Goal: Find specific page/section: Find specific page/section

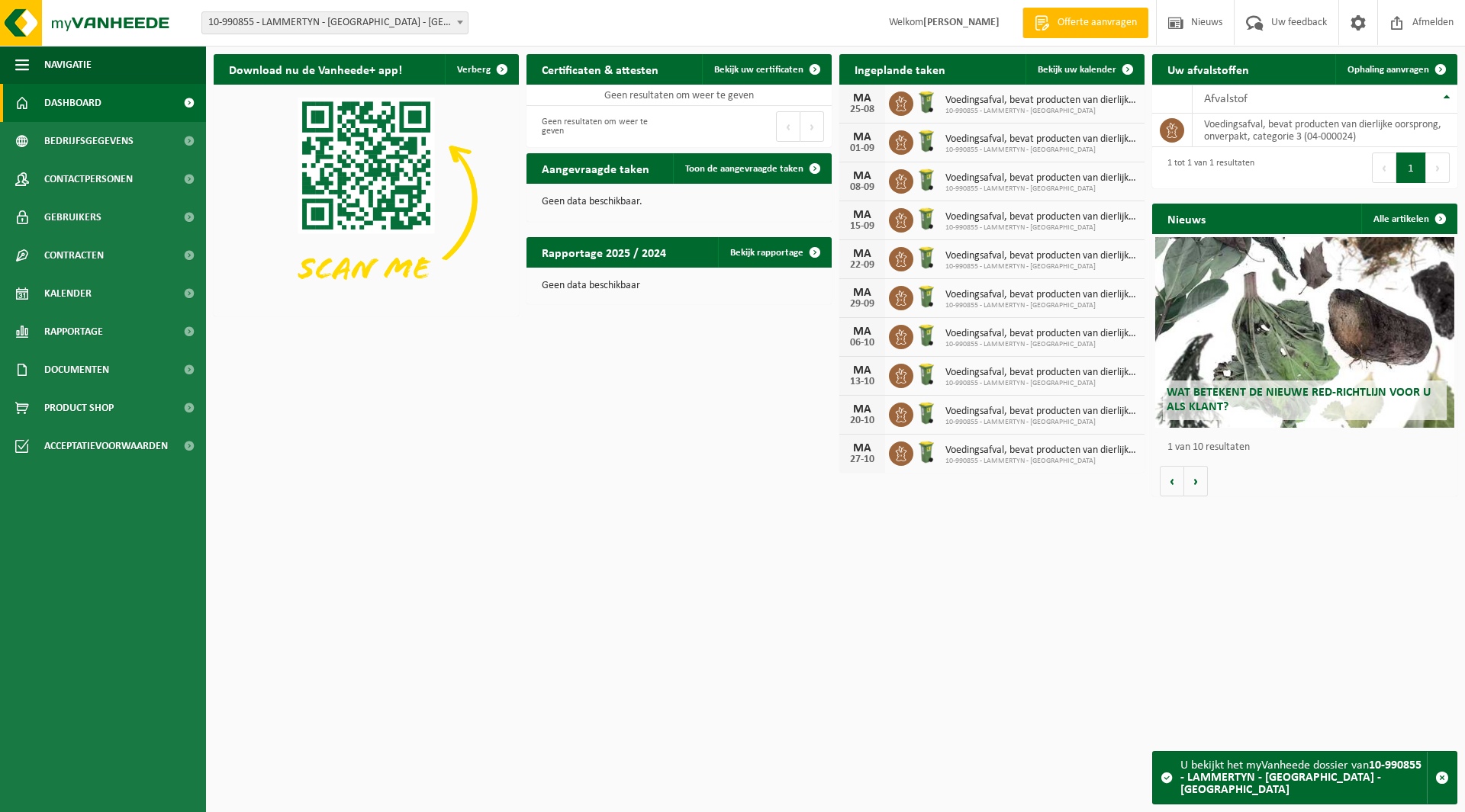
click at [306, 22] on span "10-990855 - LAMMERTYN - [GEOGRAPHIC_DATA] - [GEOGRAPHIC_DATA]" at bounding box center [335, 23] width 266 height 21
type input "gunth"
select select "141167"
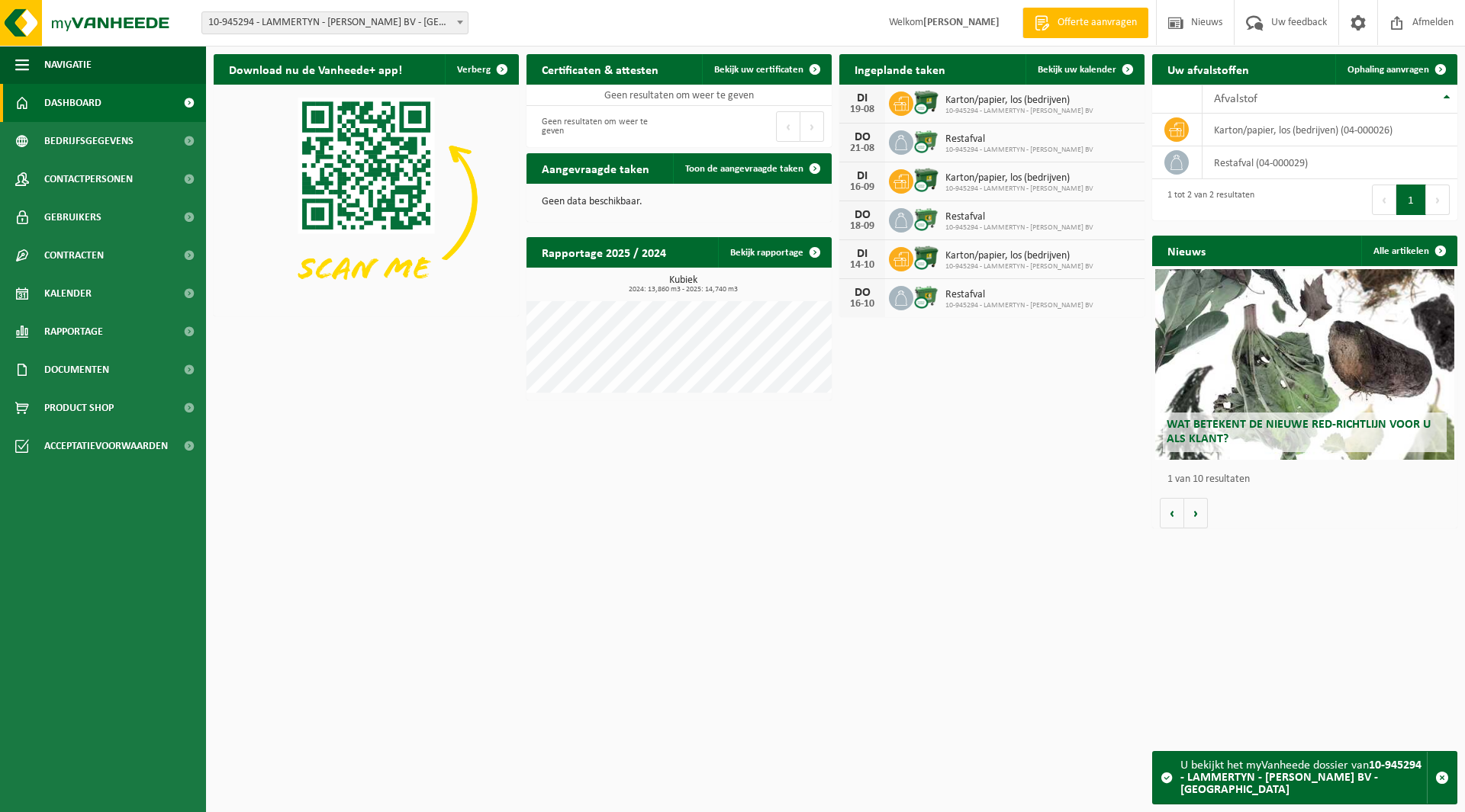
click at [322, 23] on span "10-945294 - LAMMERTYN - [PERSON_NAME] BV - [GEOGRAPHIC_DATA]" at bounding box center [335, 23] width 266 height 21
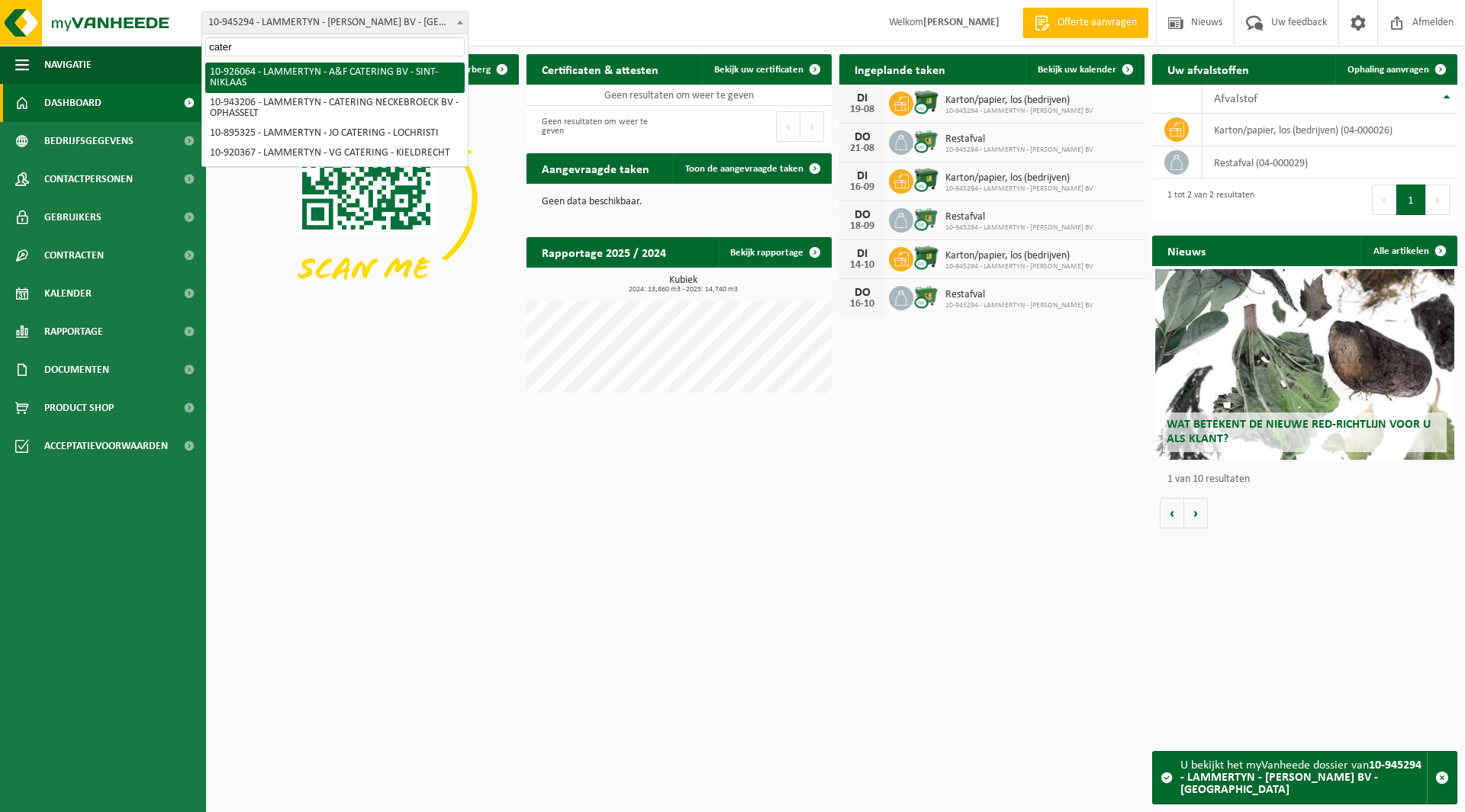
type input "cater"
select select "140174"
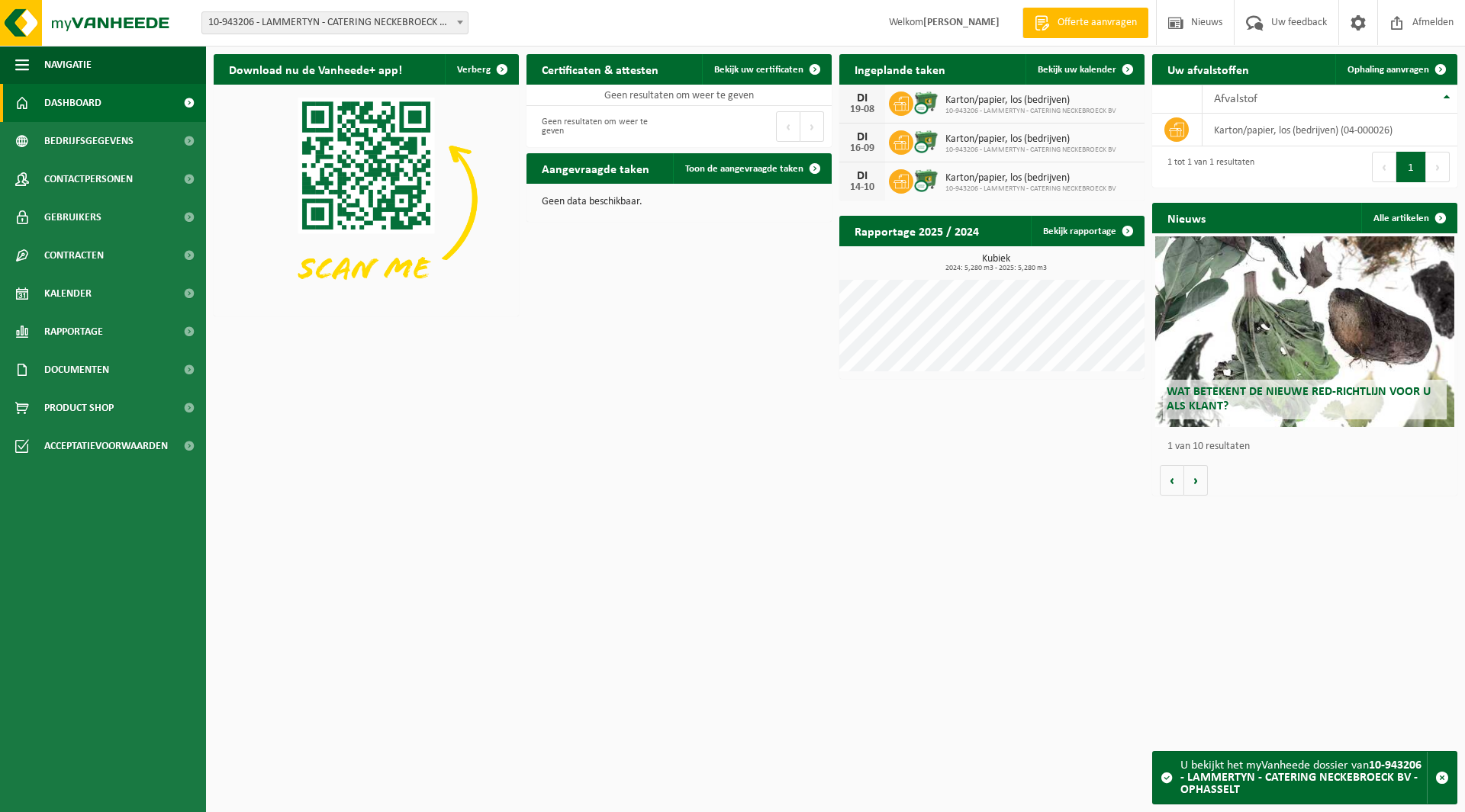
click at [275, 15] on span "10-943206 - LAMMERTYN - CATERING NECKEBROECK BV - OPHASSELT" at bounding box center [335, 23] width 266 height 21
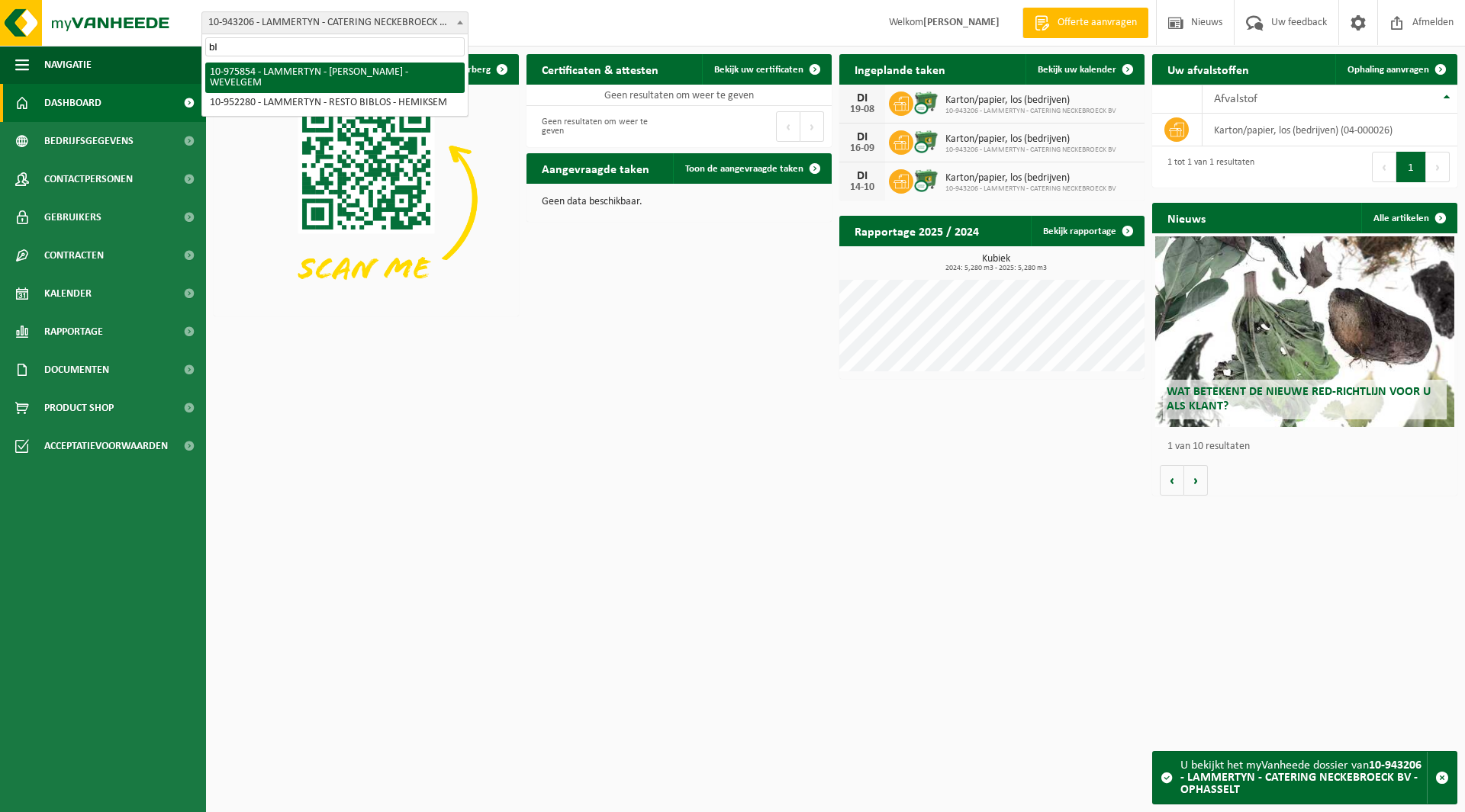
type input "b"
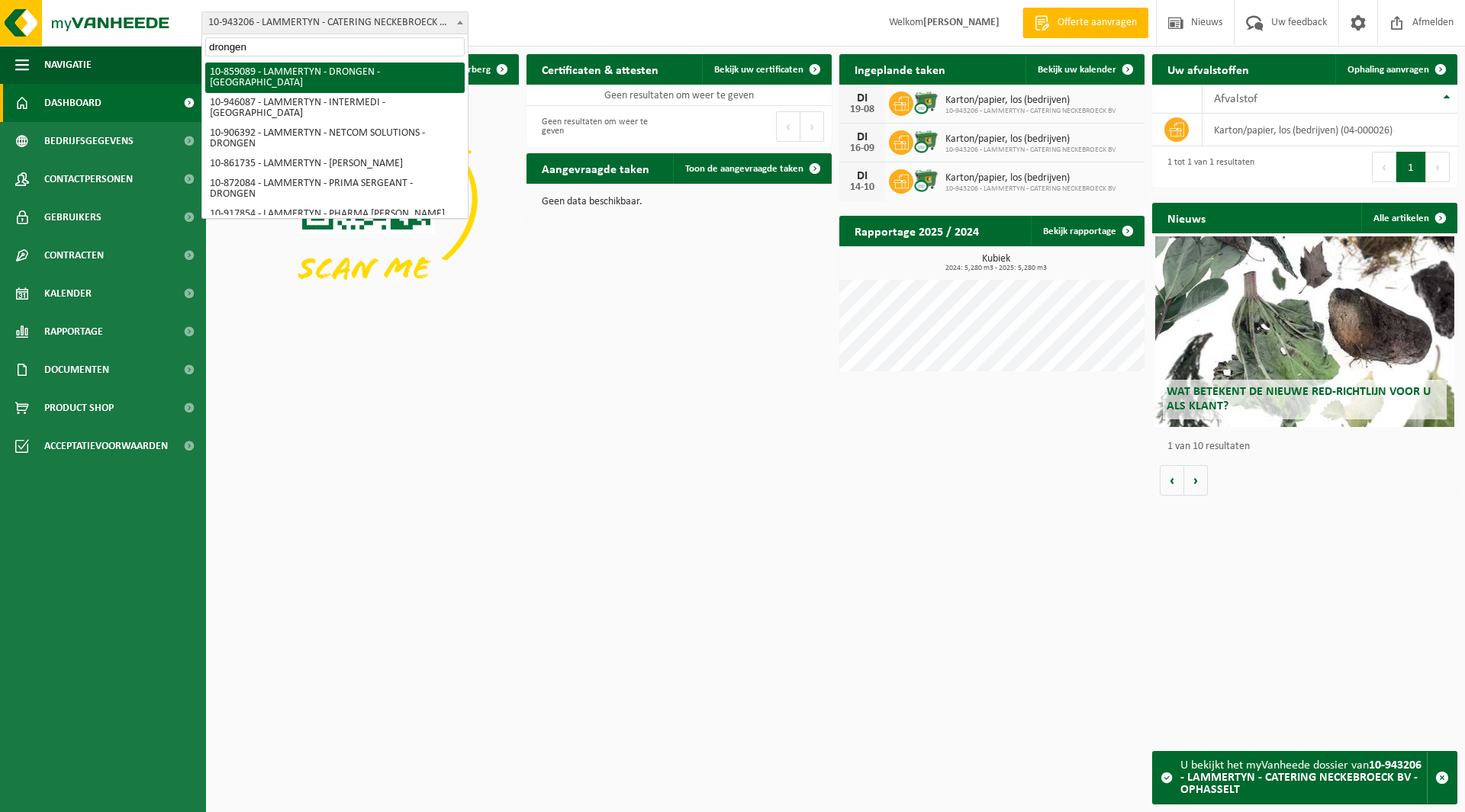
type input "drongen"
select select "99545"
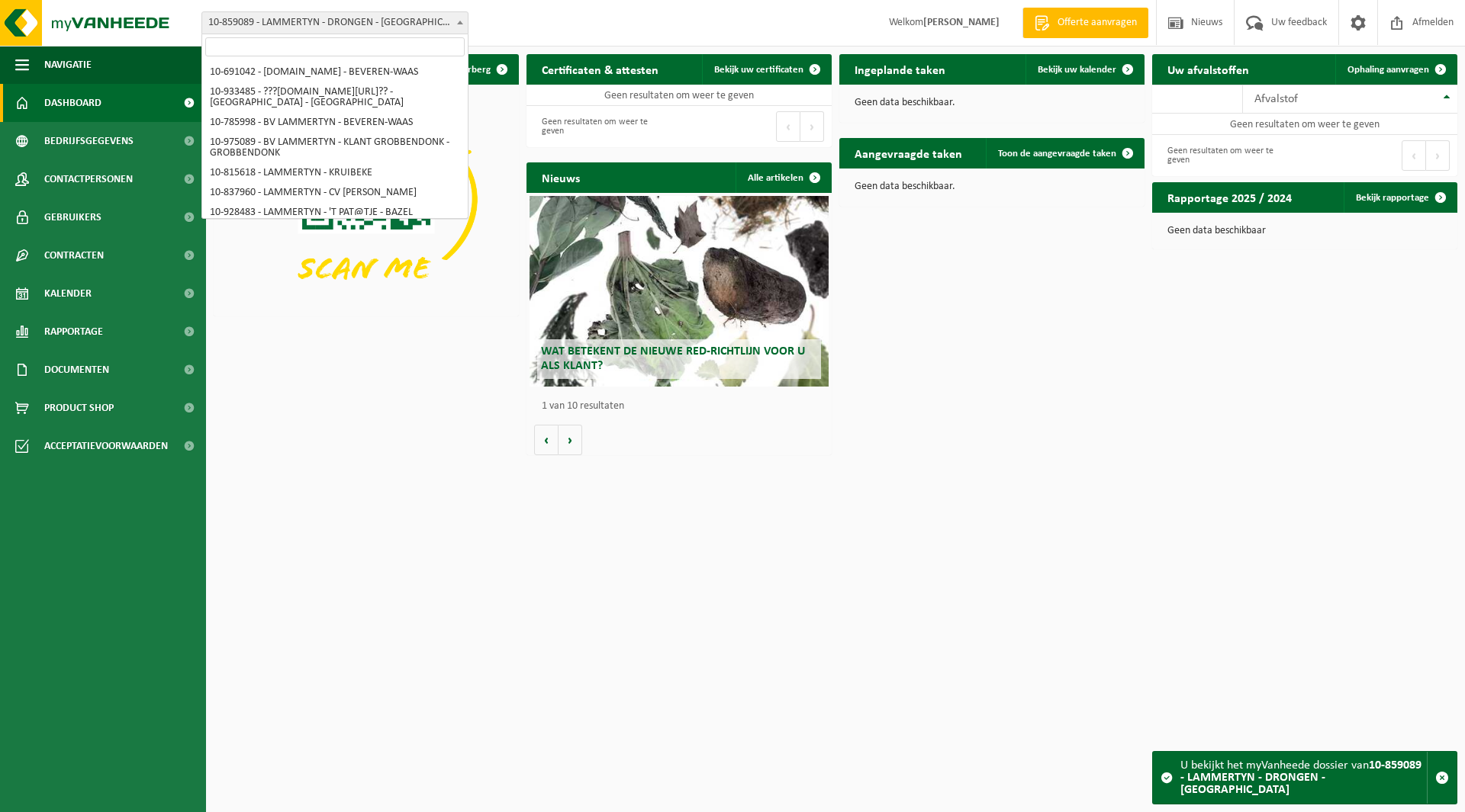
click at [387, 25] on span "10-859089 - LAMMERTYN - DRONGEN - [GEOGRAPHIC_DATA]" at bounding box center [335, 23] width 266 height 21
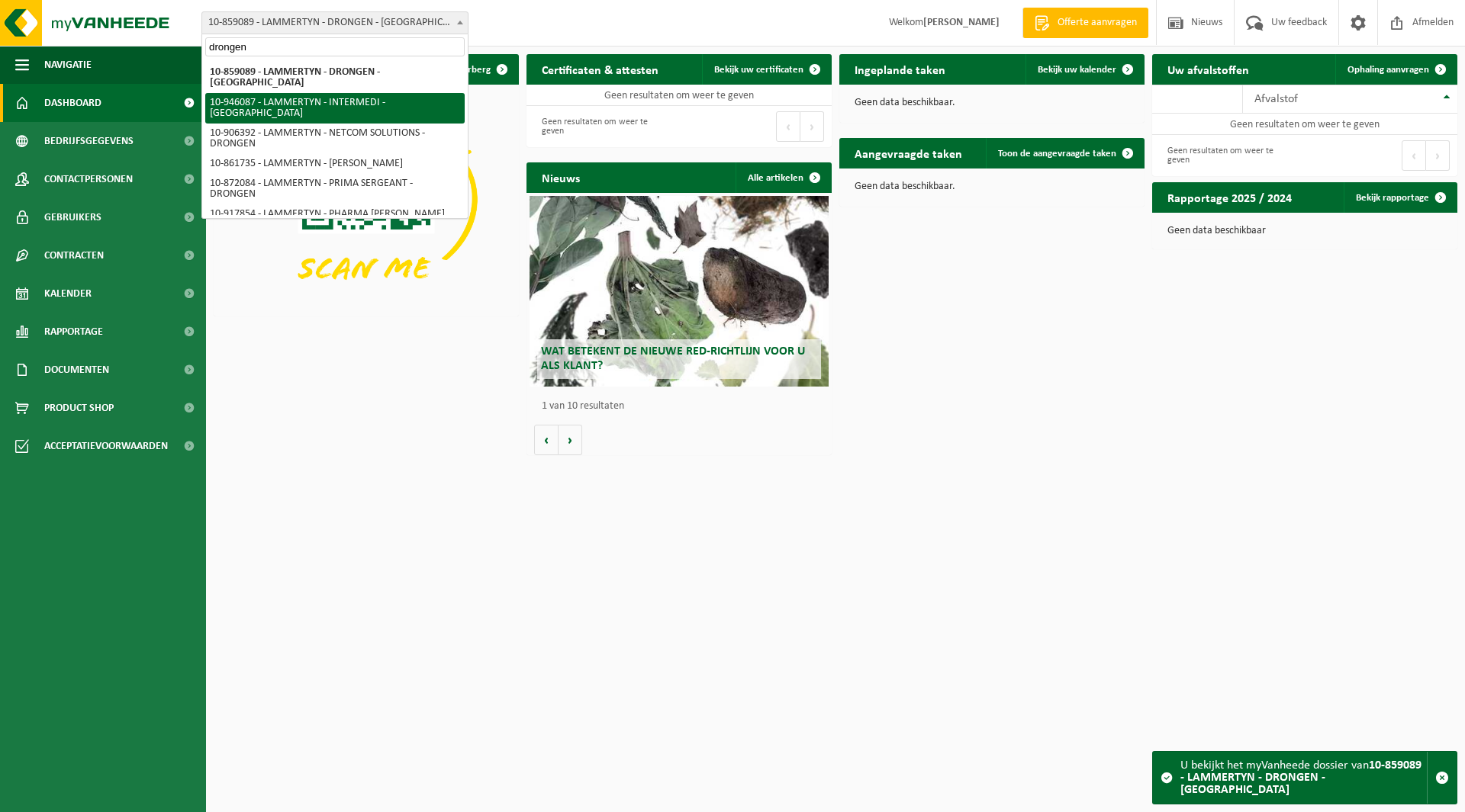
type input "drongen"
select select "141568"
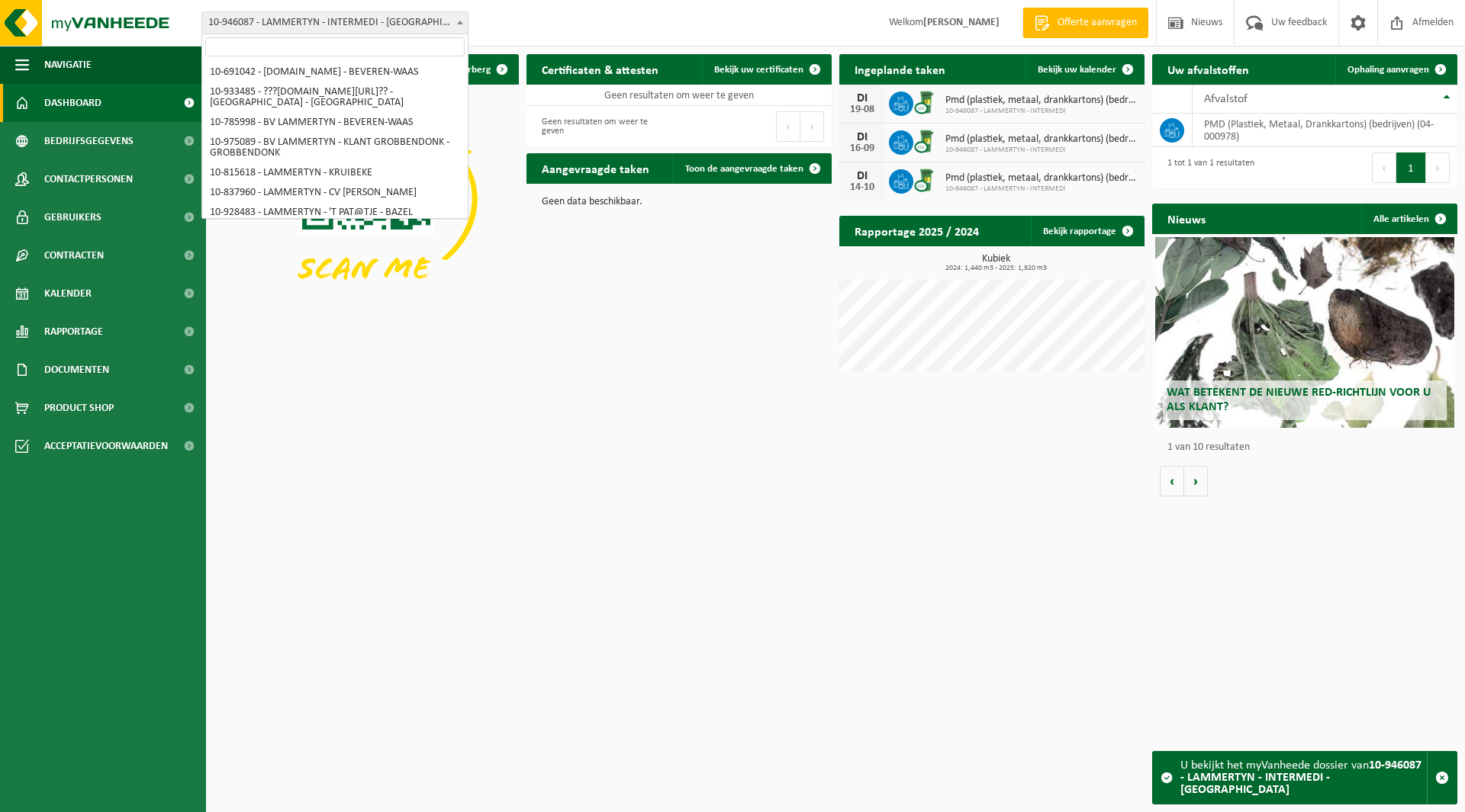
click at [321, 22] on span "10-946087 - LAMMERTYN - INTERMEDI - [GEOGRAPHIC_DATA]" at bounding box center [335, 23] width 266 height 21
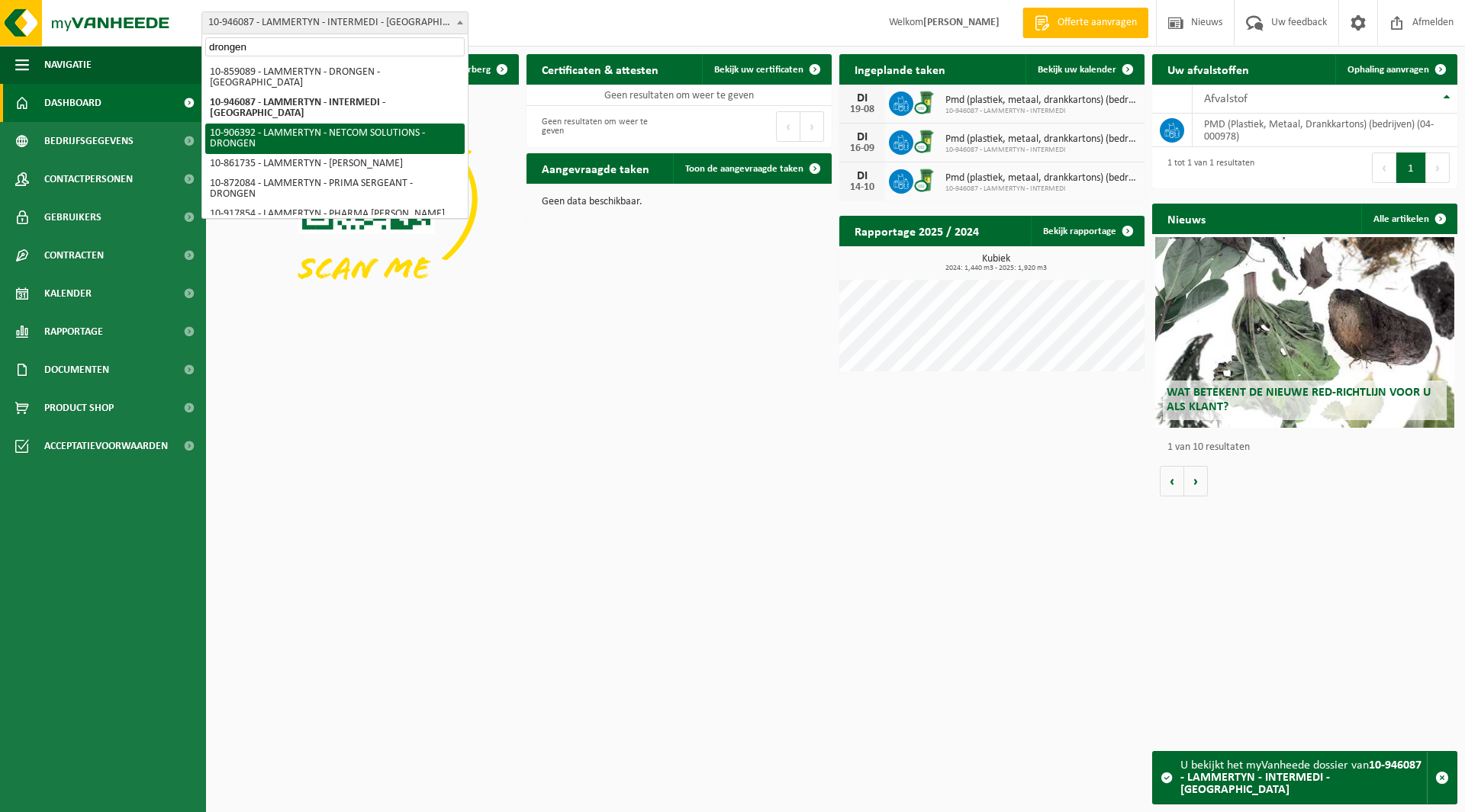
type input "drongen"
select select "122622"
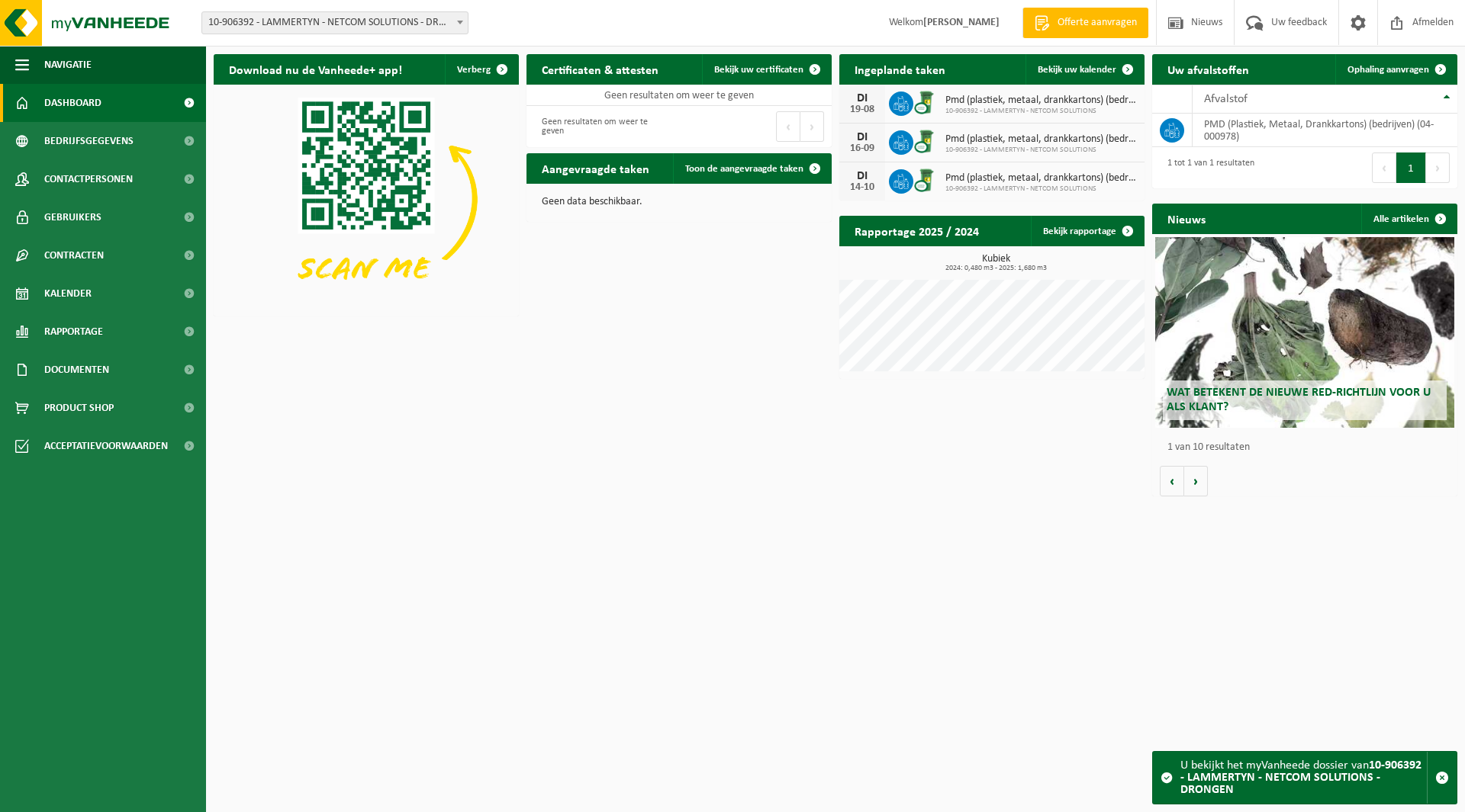
click at [371, 26] on span "10-906392 - LAMMERTYN - NETCOM SOLUTIONS - DRONGEN" at bounding box center [335, 23] width 266 height 21
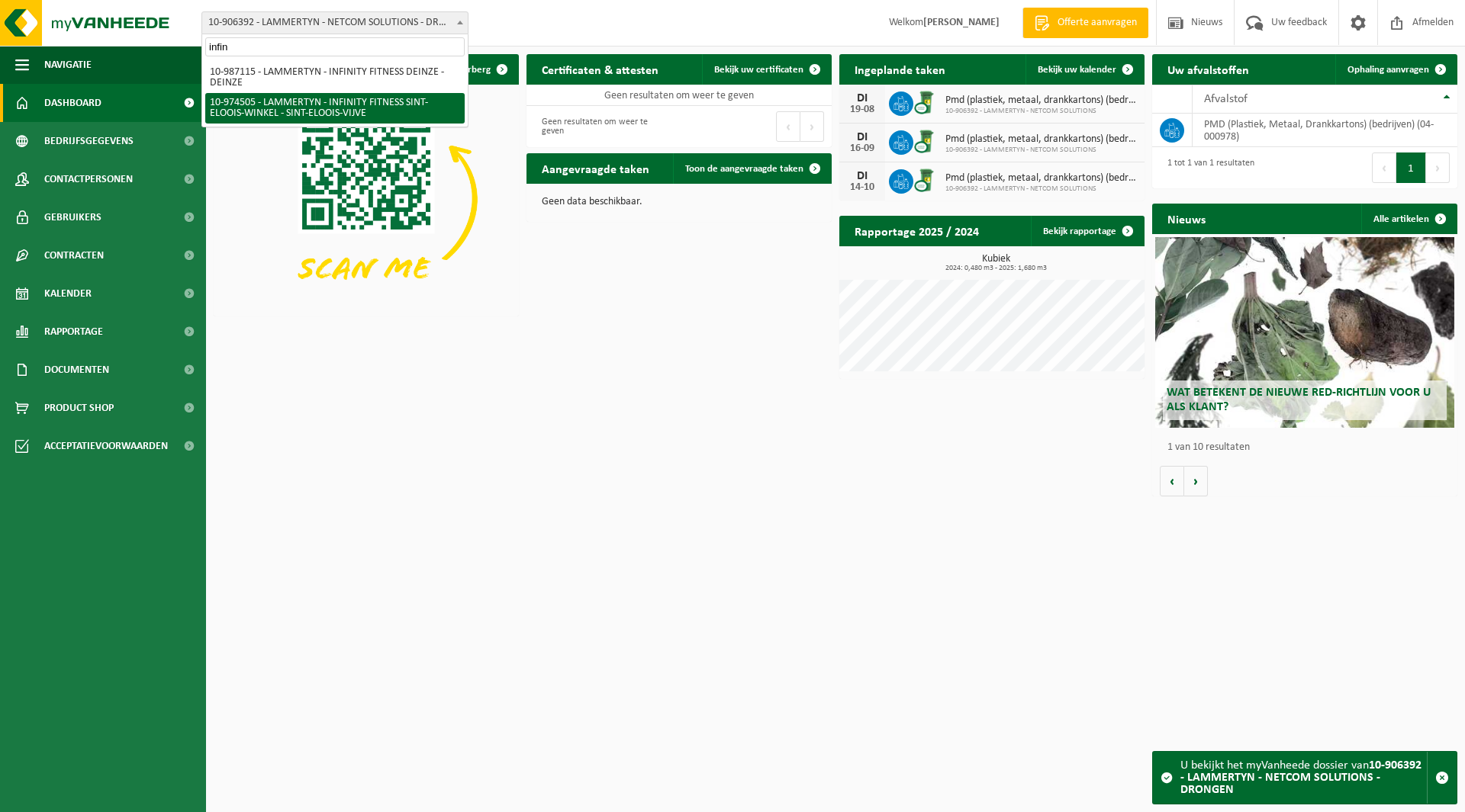
type input "infin"
select select "157630"
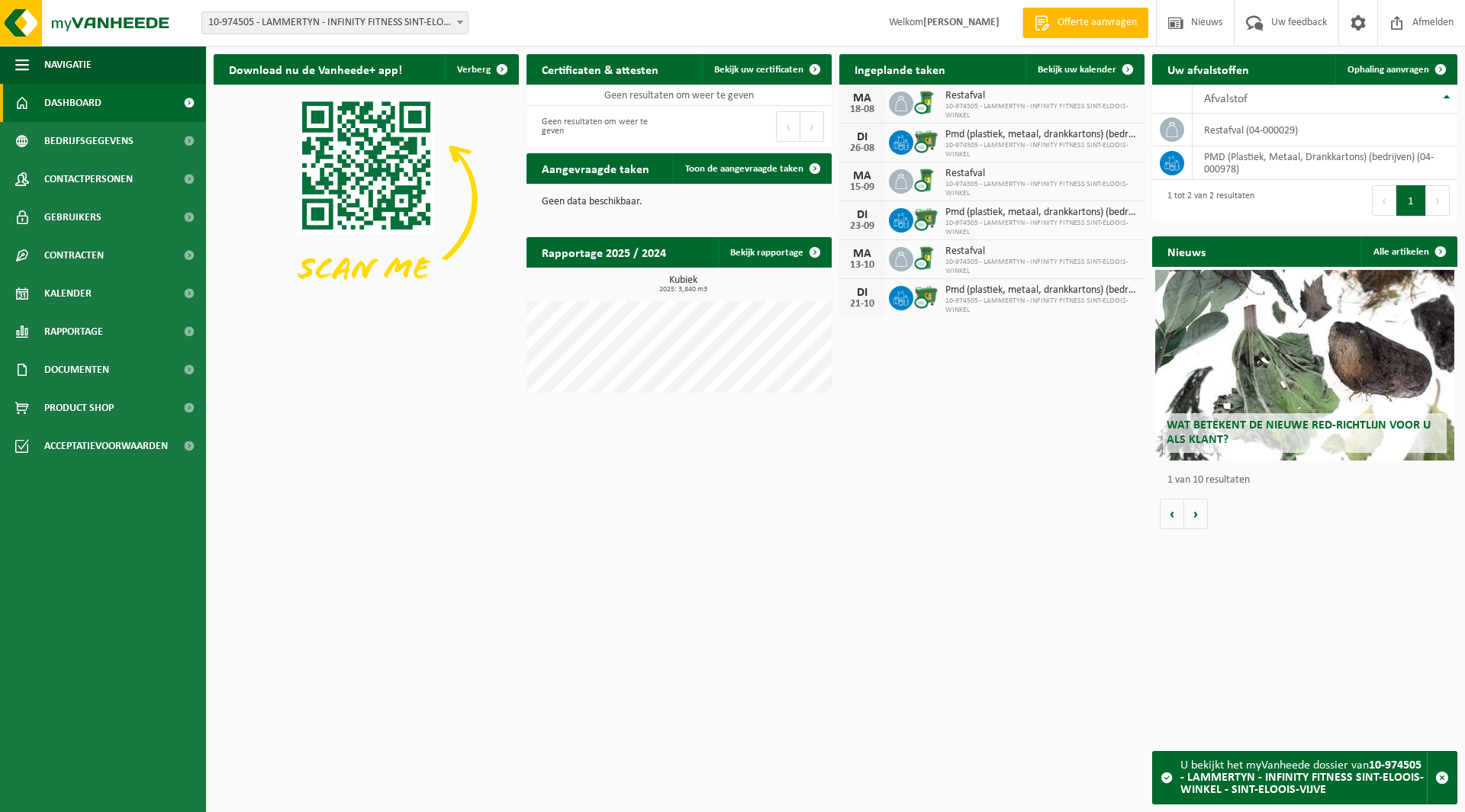
click at [315, 19] on span "10-974505 - LAMMERTYN - INFINITY FITNESS SINT-ELOOIS-WINKEL - SINT-ELOOIS-VIJVE" at bounding box center [335, 23] width 266 height 21
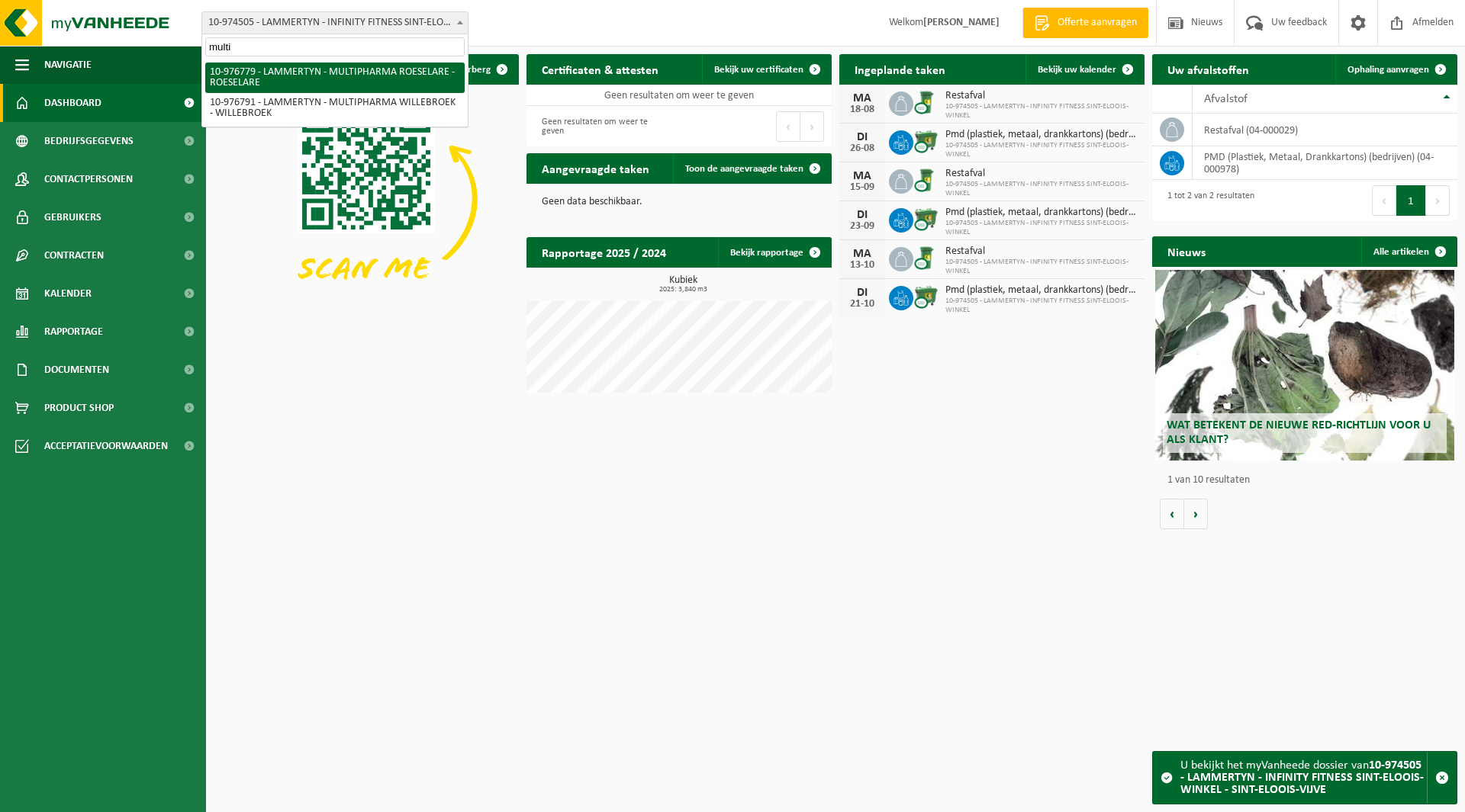
type input "multi"
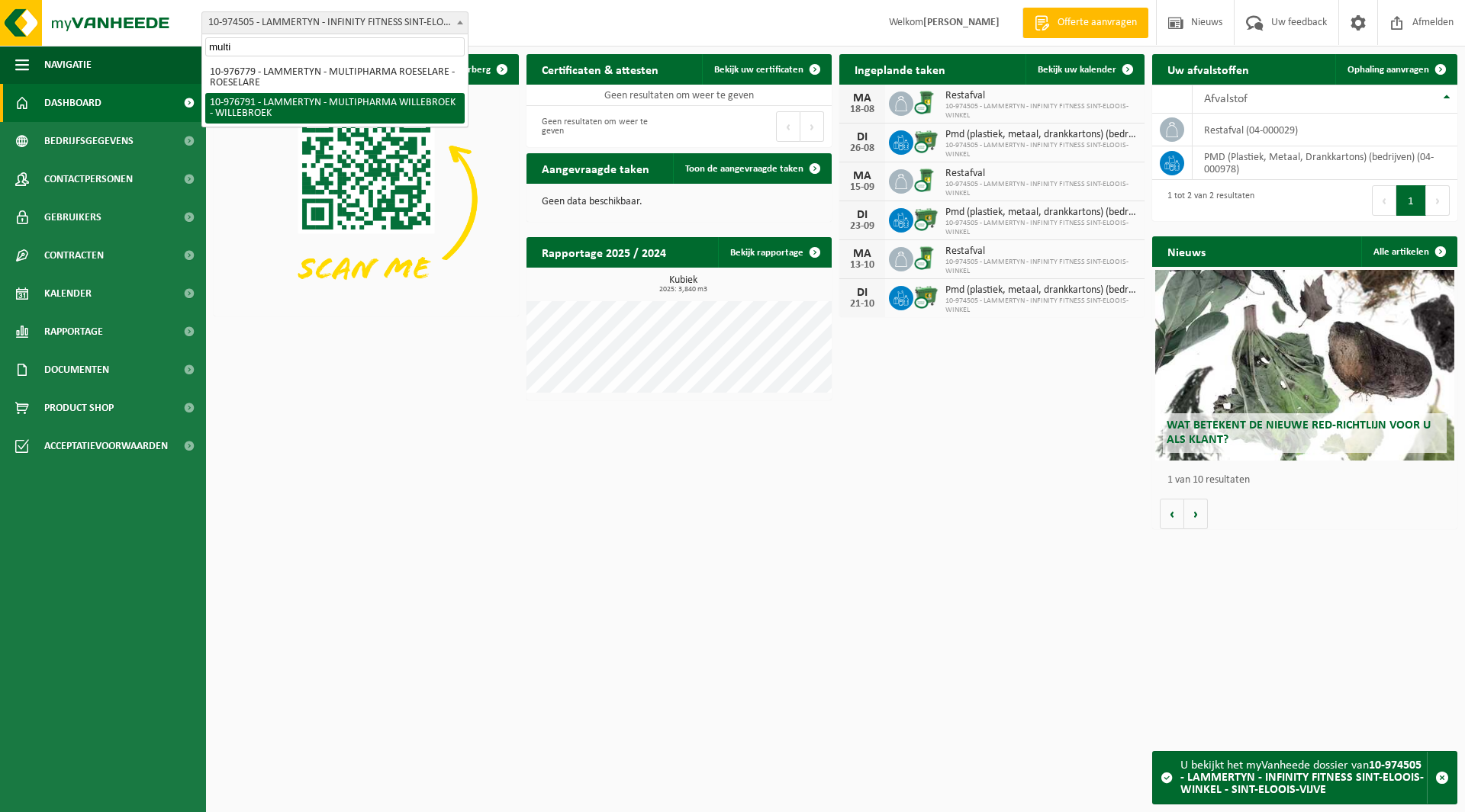
select select "159078"
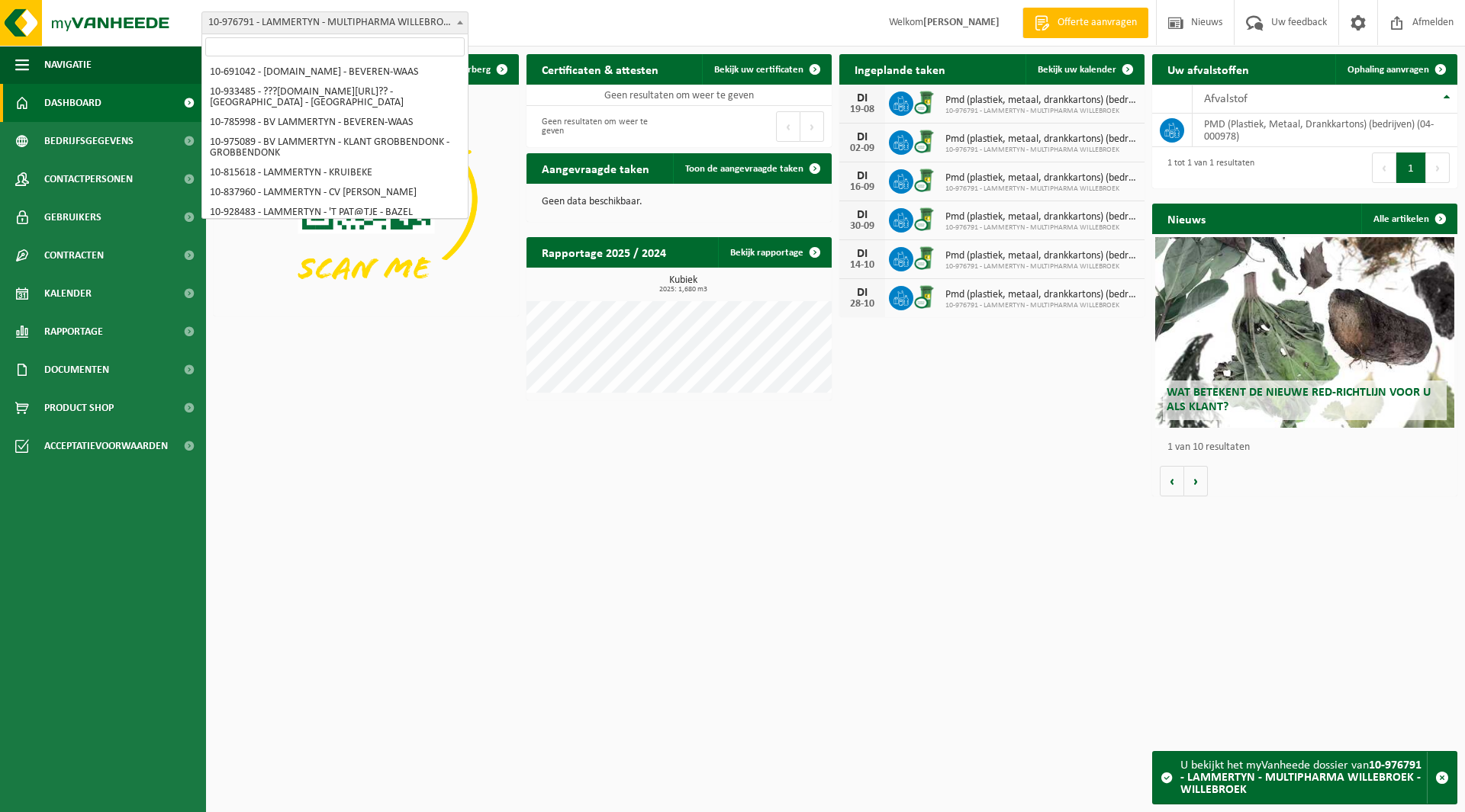
click at [295, 32] on span "10-976791 - LAMMERTYN - MULTIPHARMA WILLEBROEK - WILLEBROEK" at bounding box center [335, 23] width 266 height 21
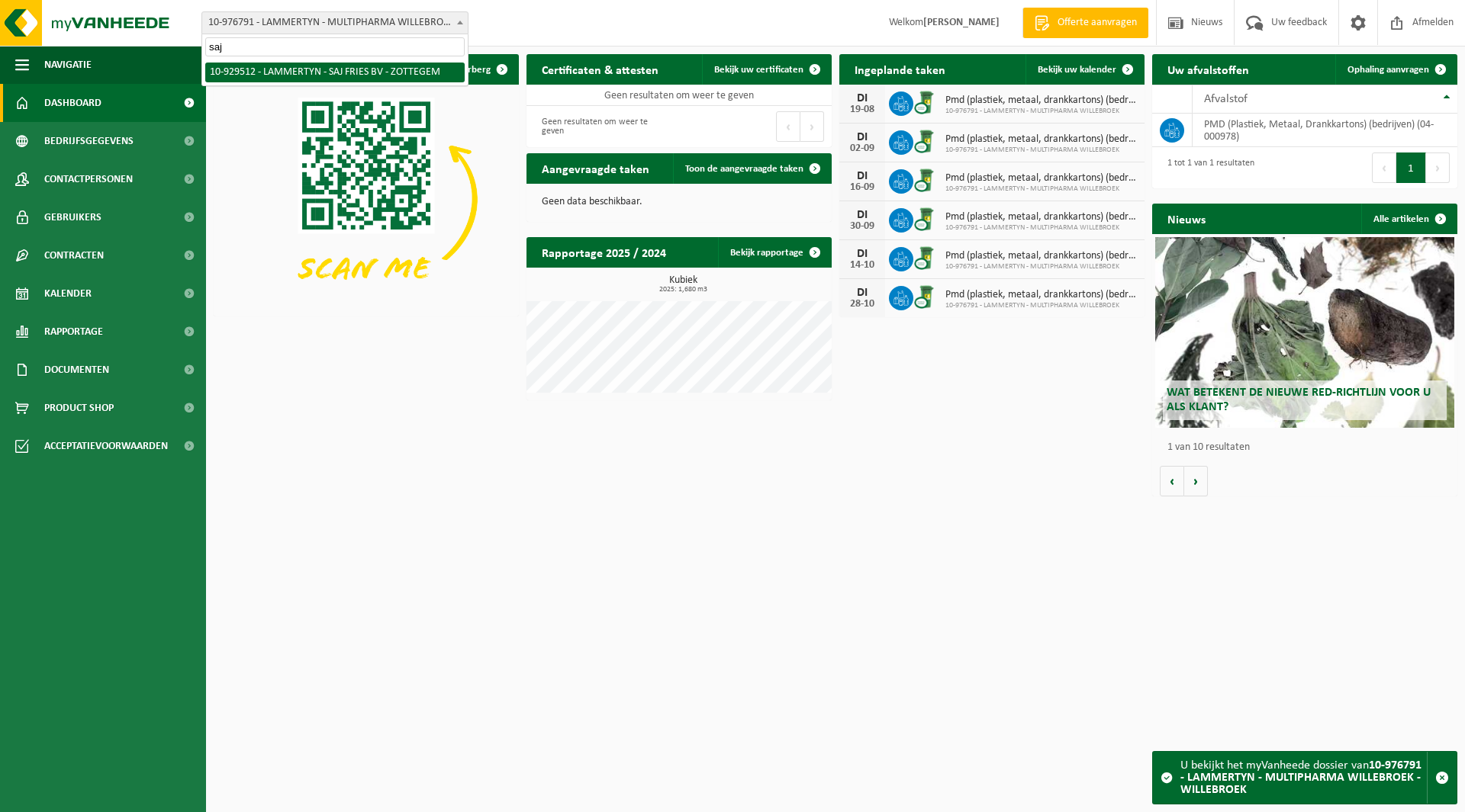
type input "saj"
select select "134013"
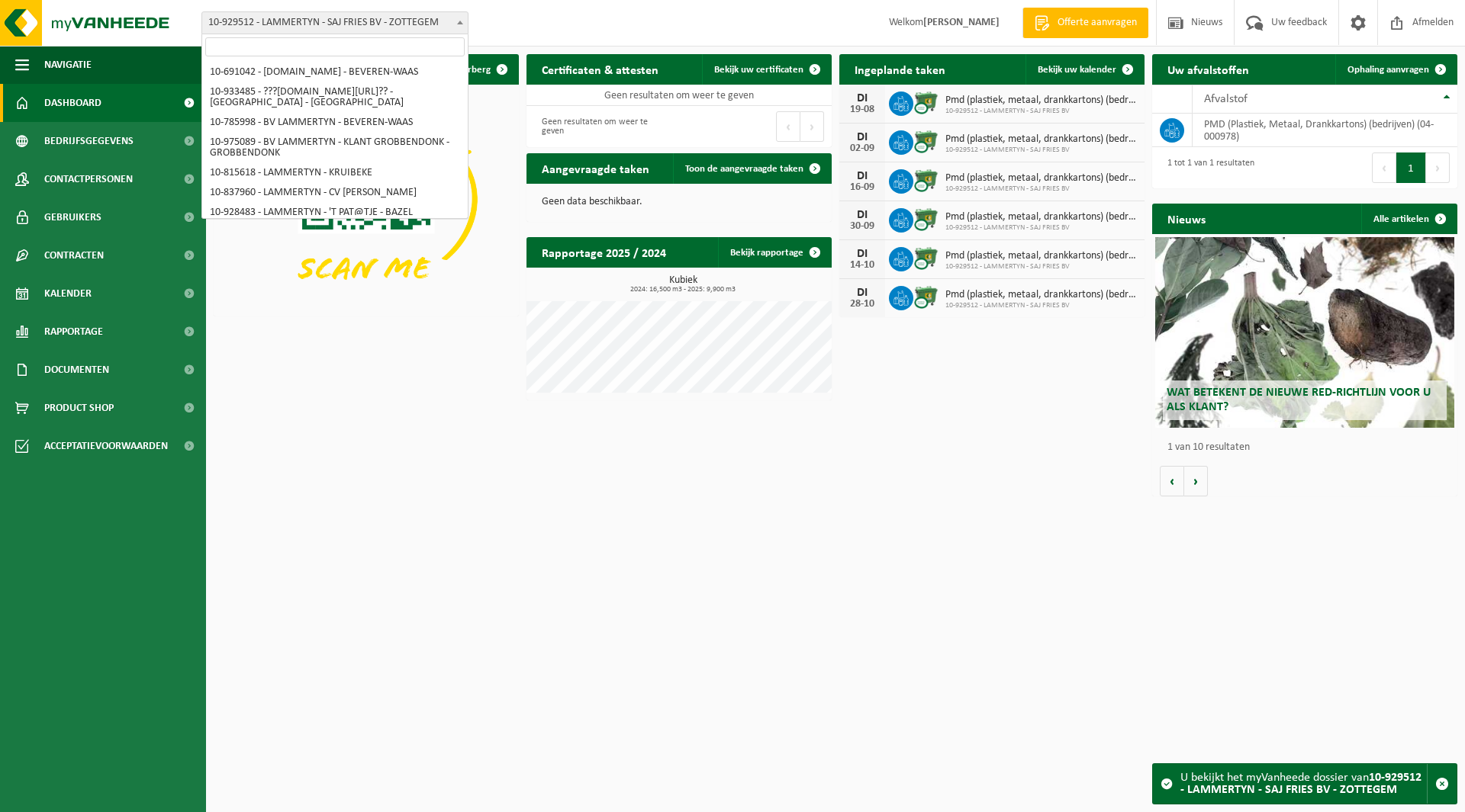
click at [312, 19] on span "10-929512 - LAMMERTYN - SAJ FRIES BV - ZOTTEGEM" at bounding box center [335, 23] width 266 height 21
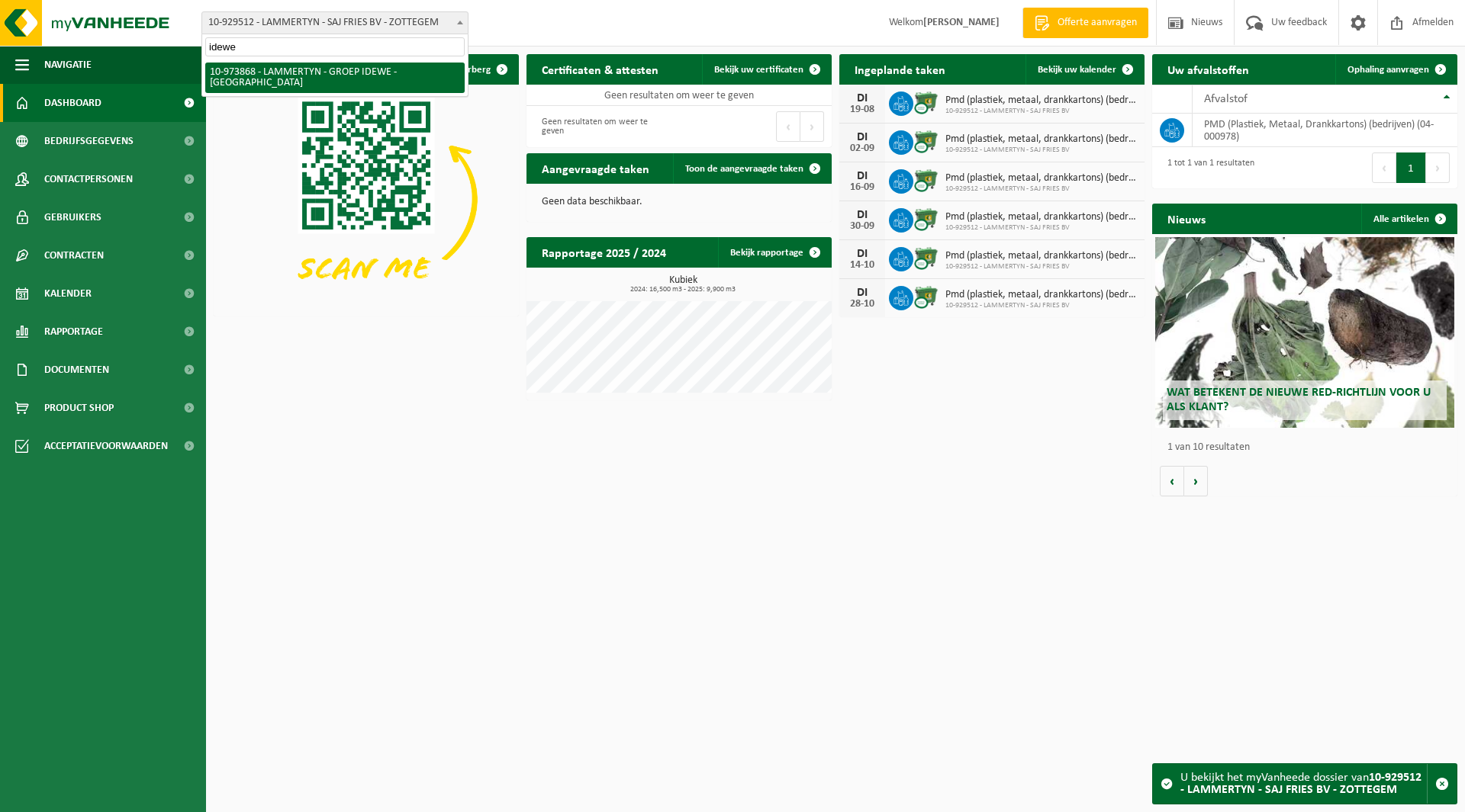
type input "idewe"
select select "157246"
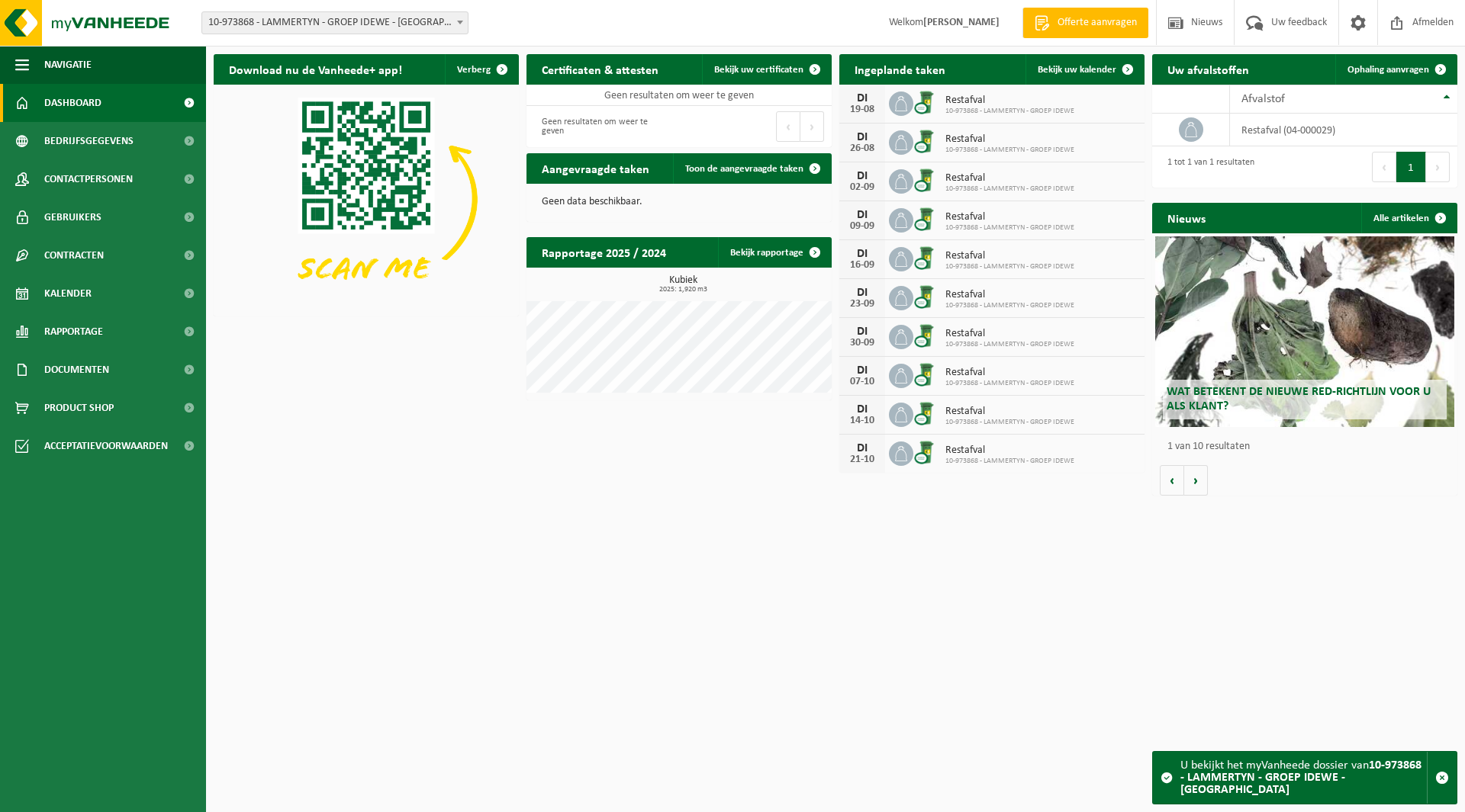
click at [326, 25] on span "10-973868 - LAMMERTYN - GROEP IDEWE - [GEOGRAPHIC_DATA]" at bounding box center [335, 23] width 266 height 21
type input "m"
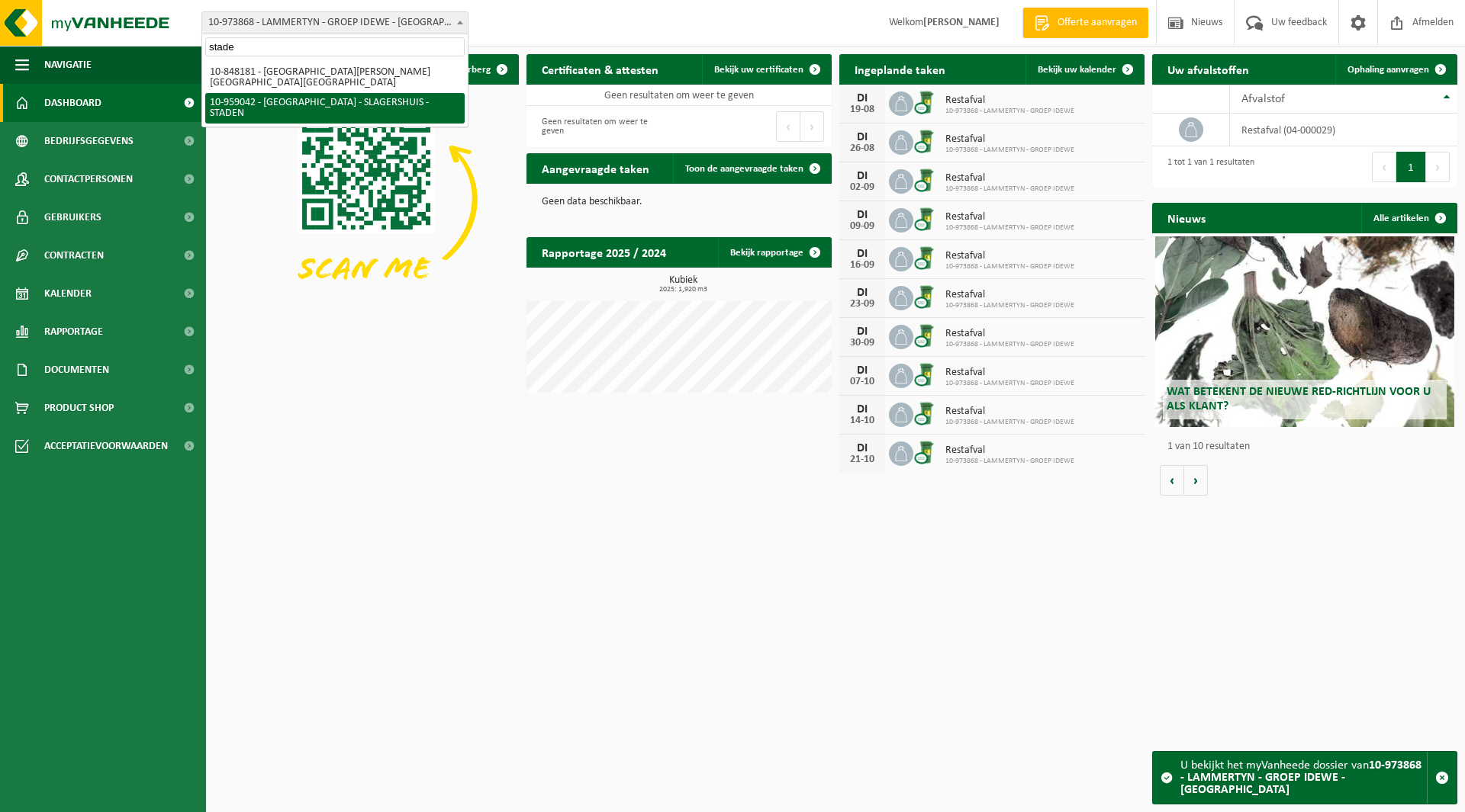
type input "stade"
select select "148570"
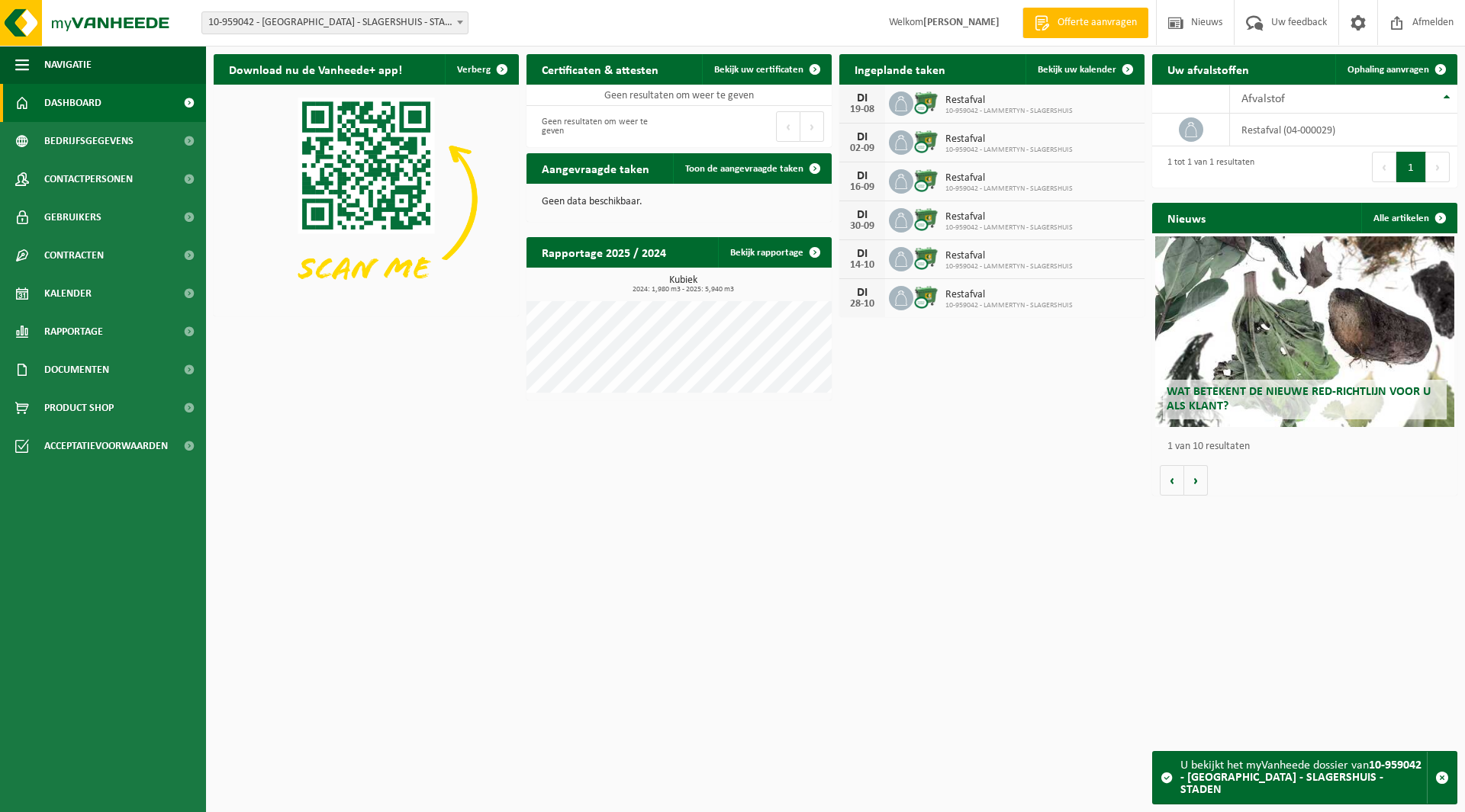
click at [296, 26] on span "10-959042 - [GEOGRAPHIC_DATA] - SLAGERSHUIS - STADEN" at bounding box center [335, 23] width 266 height 21
type input "pasta"
select select "111101"
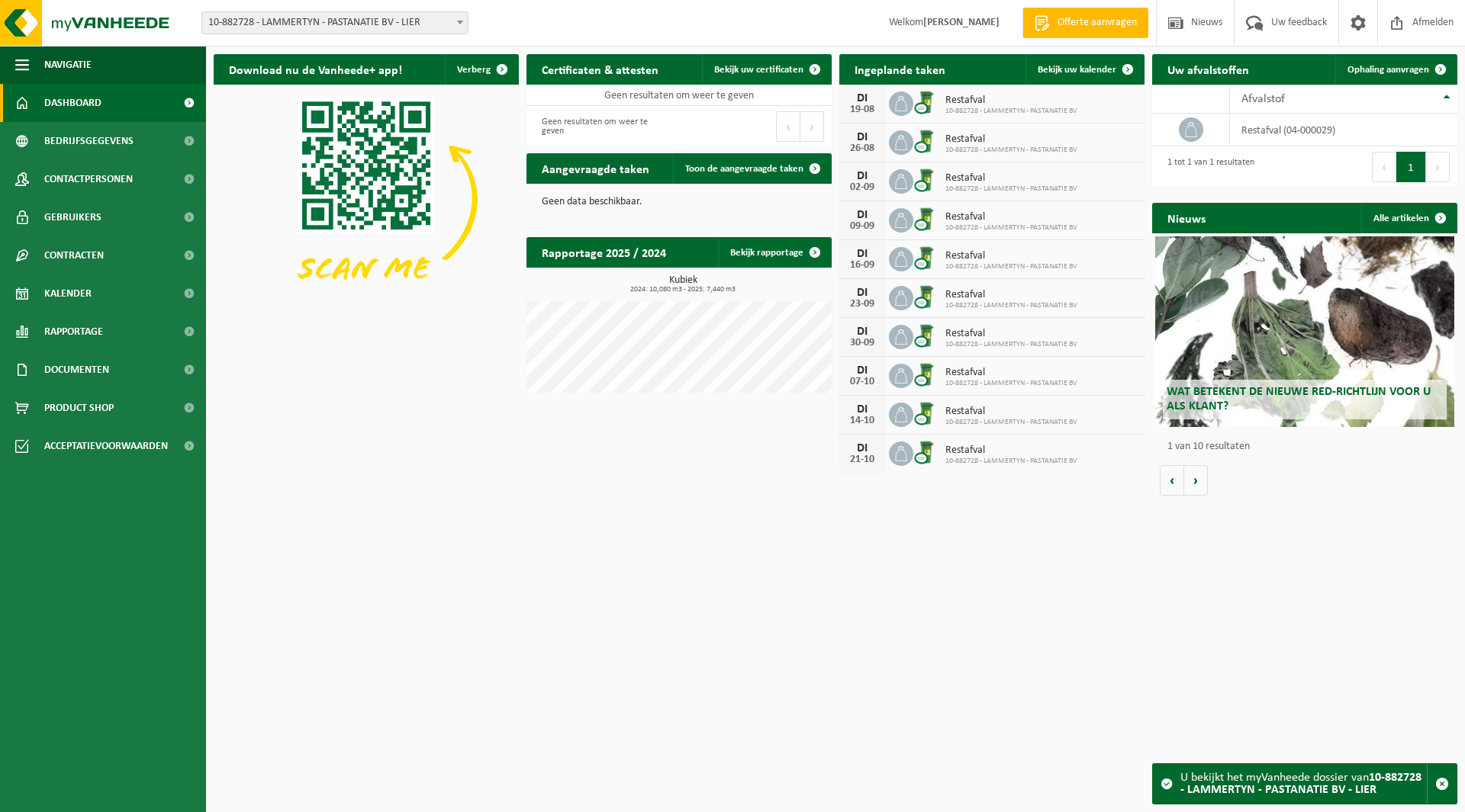
click at [293, 28] on span "10-882728 - LAMMERTYN - PASTANATIE BV - LIER" at bounding box center [335, 23] width 266 height 21
type input "scar"
select select "99011"
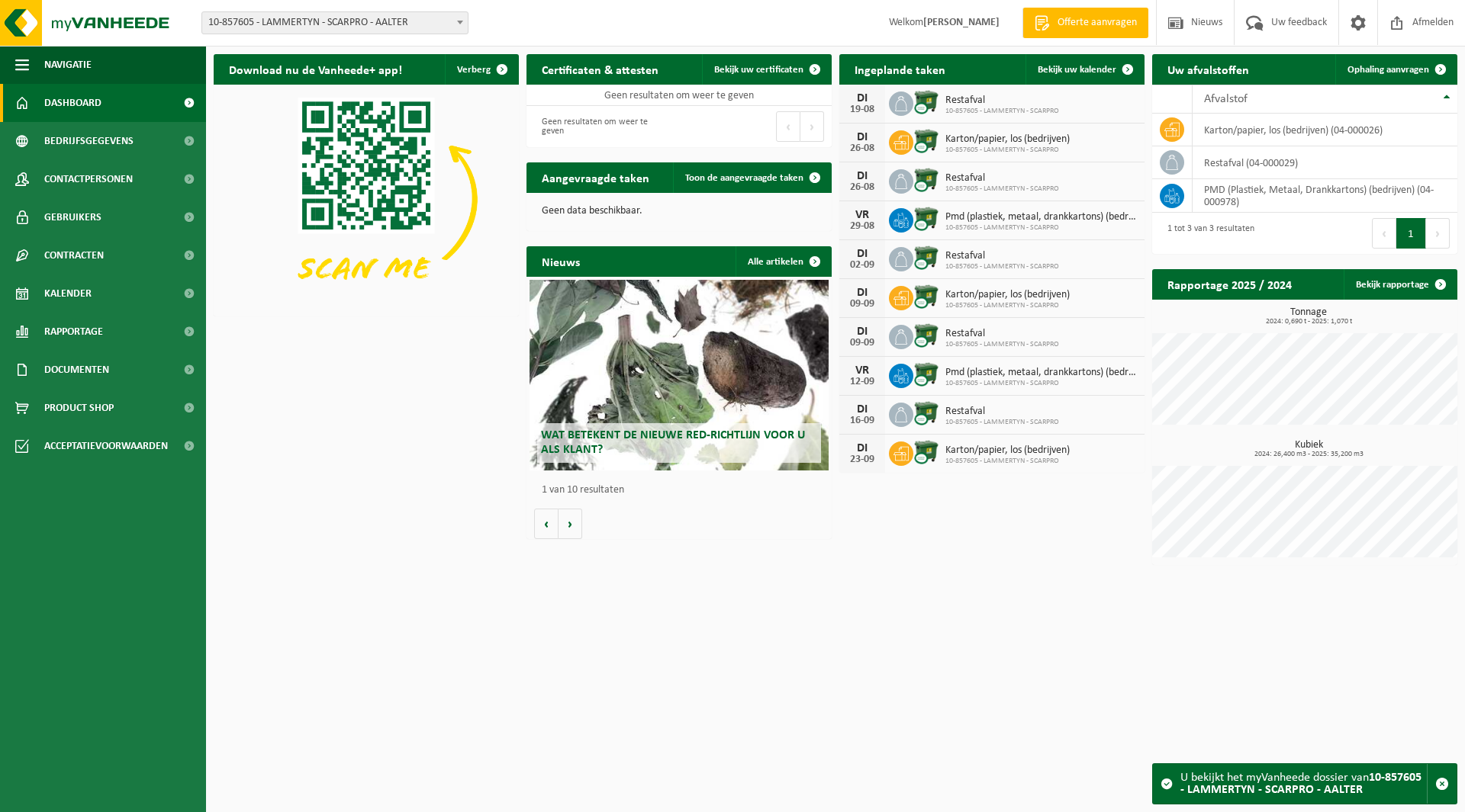
click at [291, 19] on span "10-857605 - LAMMERTYN - SCARPRO - AALTER" at bounding box center [335, 23] width 266 height 21
click at [282, 55] on input "iltis" at bounding box center [335, 47] width 259 height 19
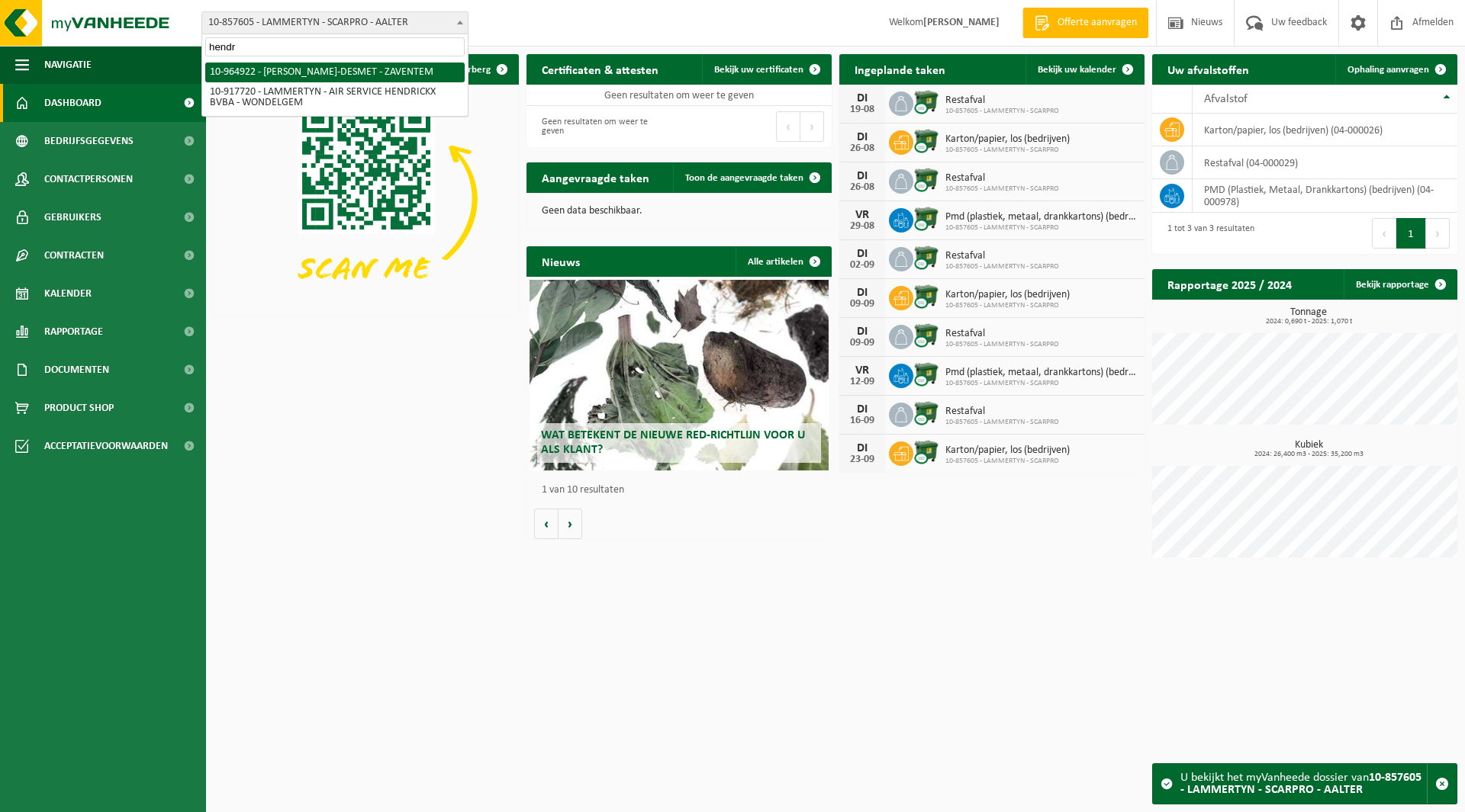
type input "hendr"
select select "152014"
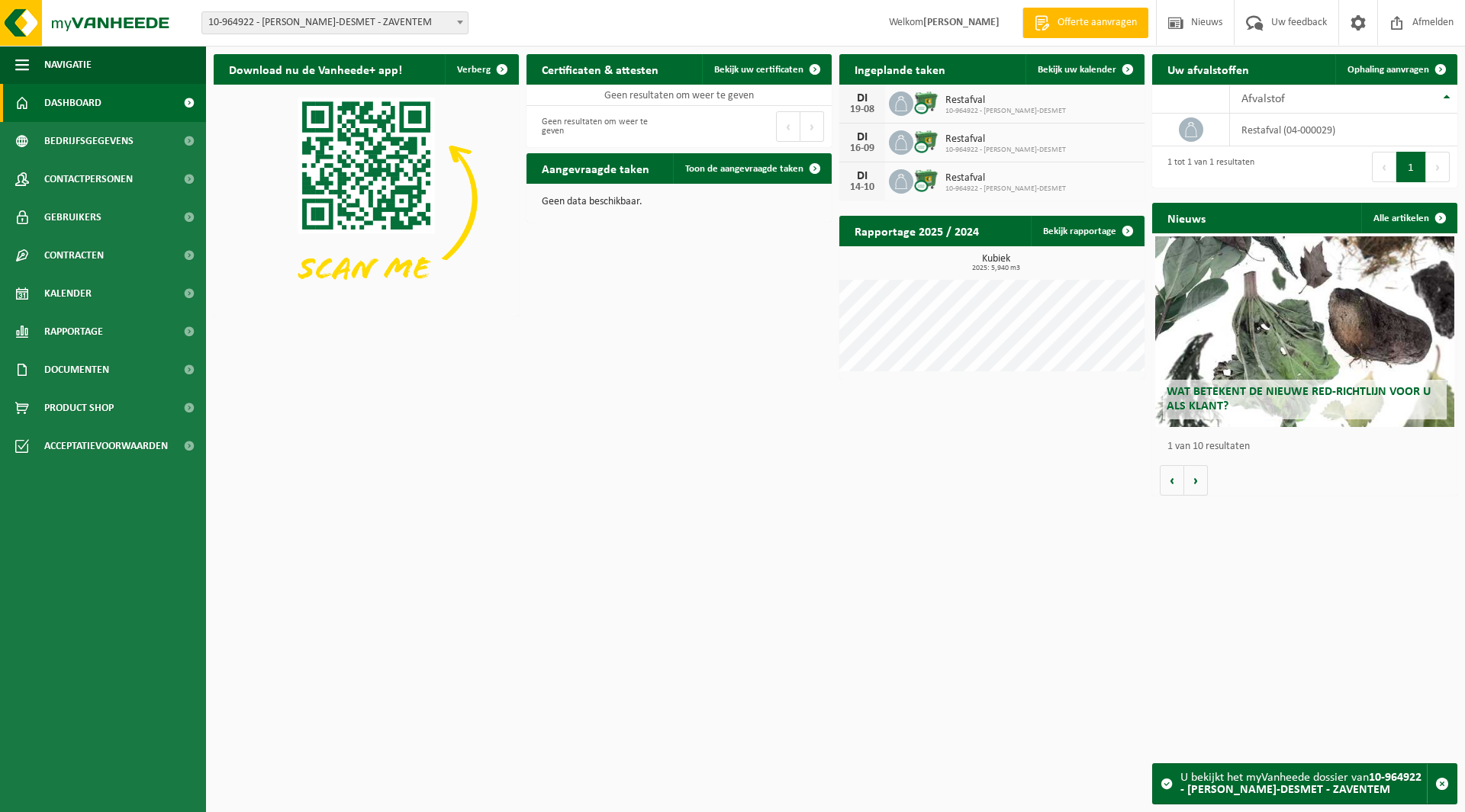
click at [344, 23] on span "10-964922 - [PERSON_NAME]-DESMET - ZAVENTEM" at bounding box center [335, 23] width 266 height 21
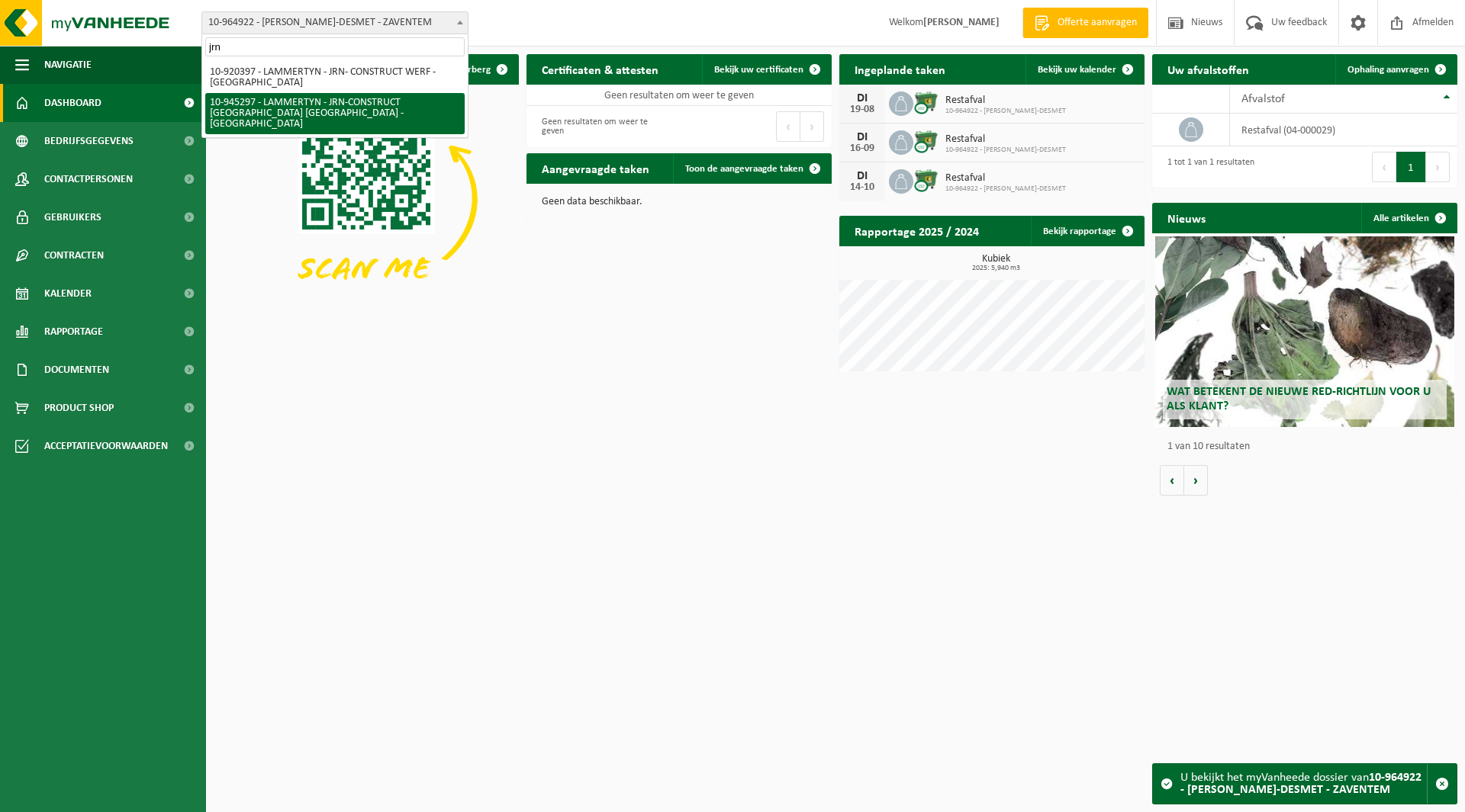
type input "jrn"
select select "141169"
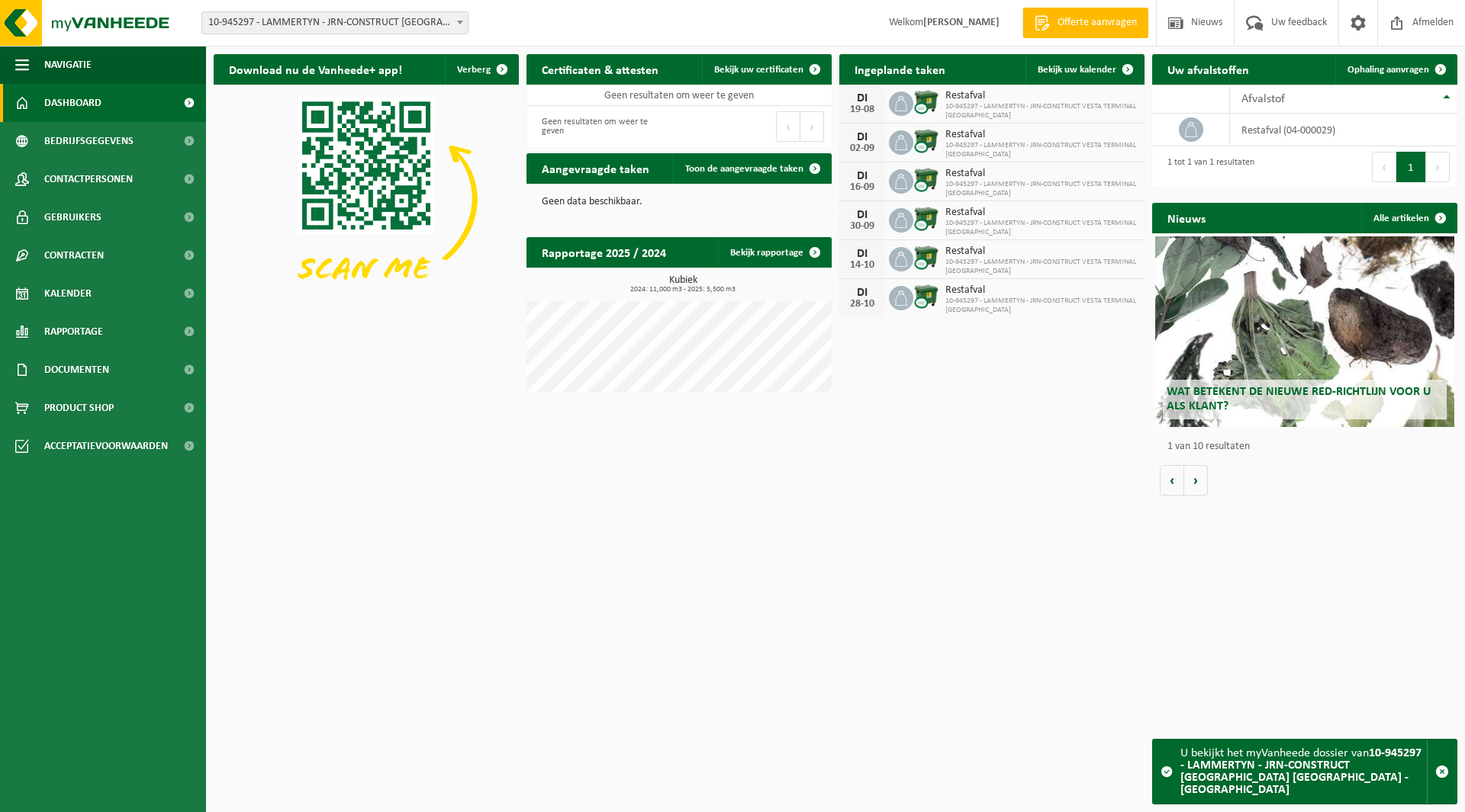
click at [309, 16] on span "10-945297 - LAMMERTYN - JRN-CONSTRUCT [GEOGRAPHIC_DATA] [GEOGRAPHIC_DATA] - [GE…" at bounding box center [335, 23] width 266 height 21
type input "5/"
select select "161235"
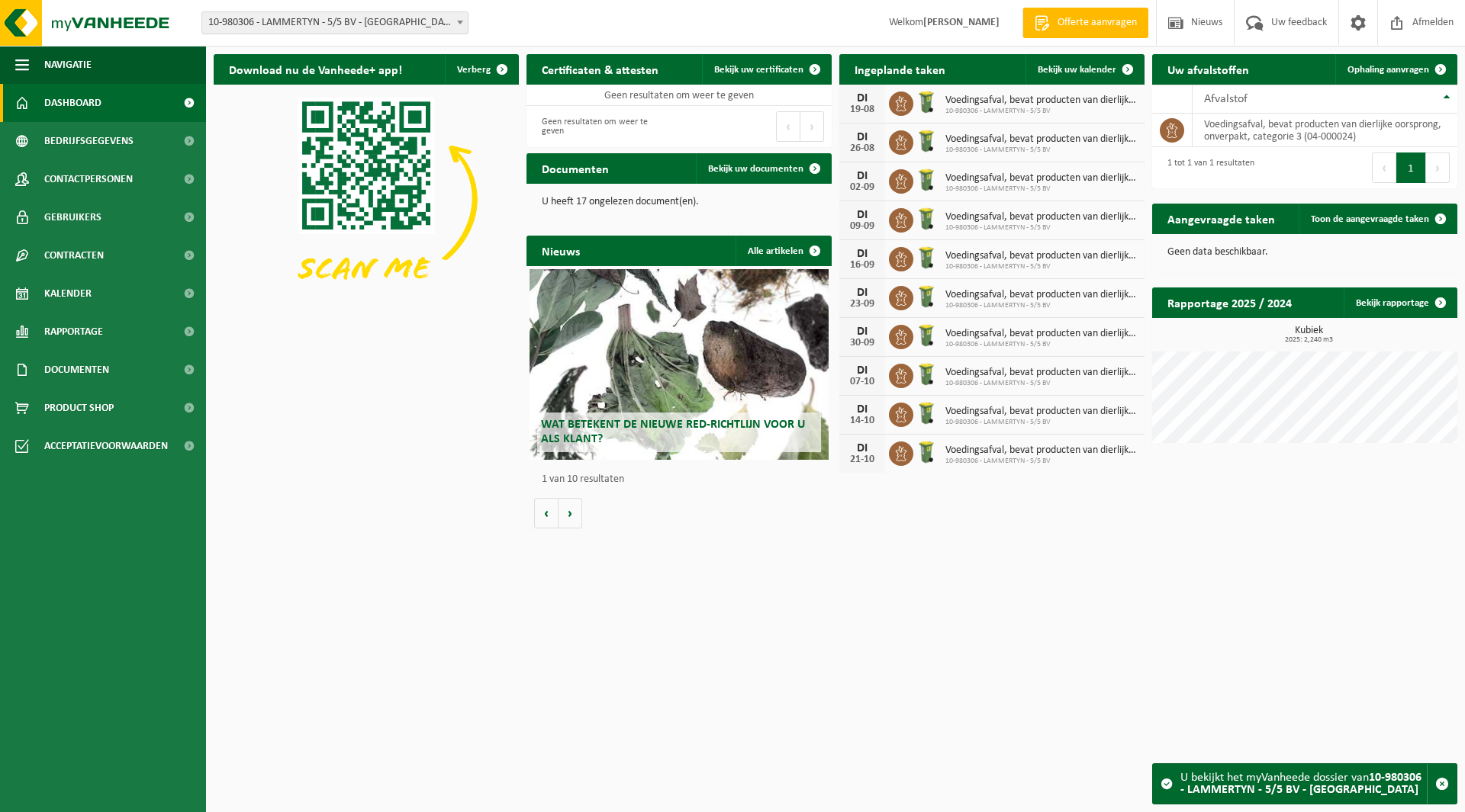
click at [294, 23] on span "10-980306 - LAMMERTYN - 5/5 BV - [GEOGRAPHIC_DATA]" at bounding box center [335, 23] width 266 height 21
type input "jo ca"
select select "116800"
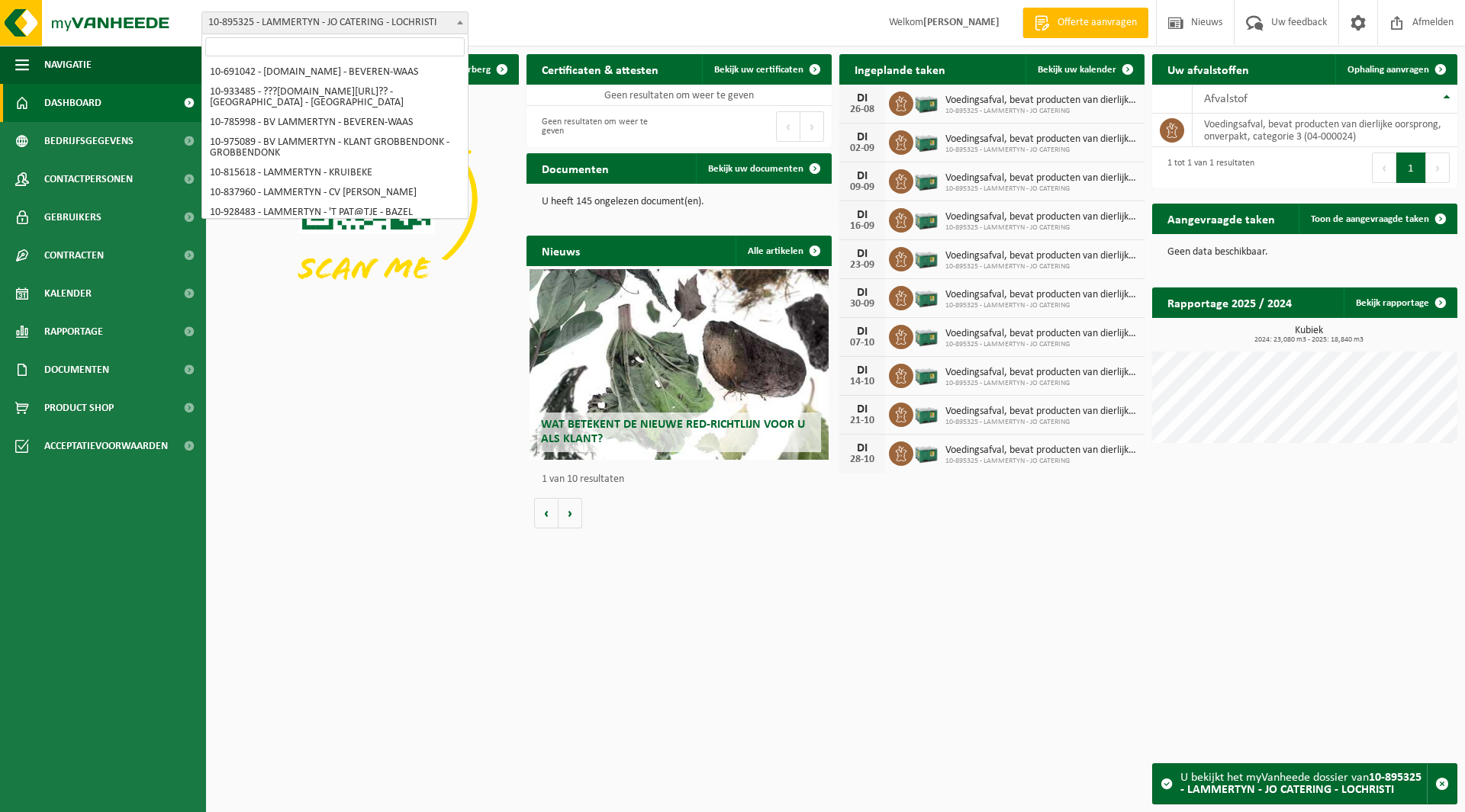
click at [288, 28] on span "10-895325 - LAMMERTYN - JO CATERING - LOCHRISTI" at bounding box center [335, 23] width 266 height 21
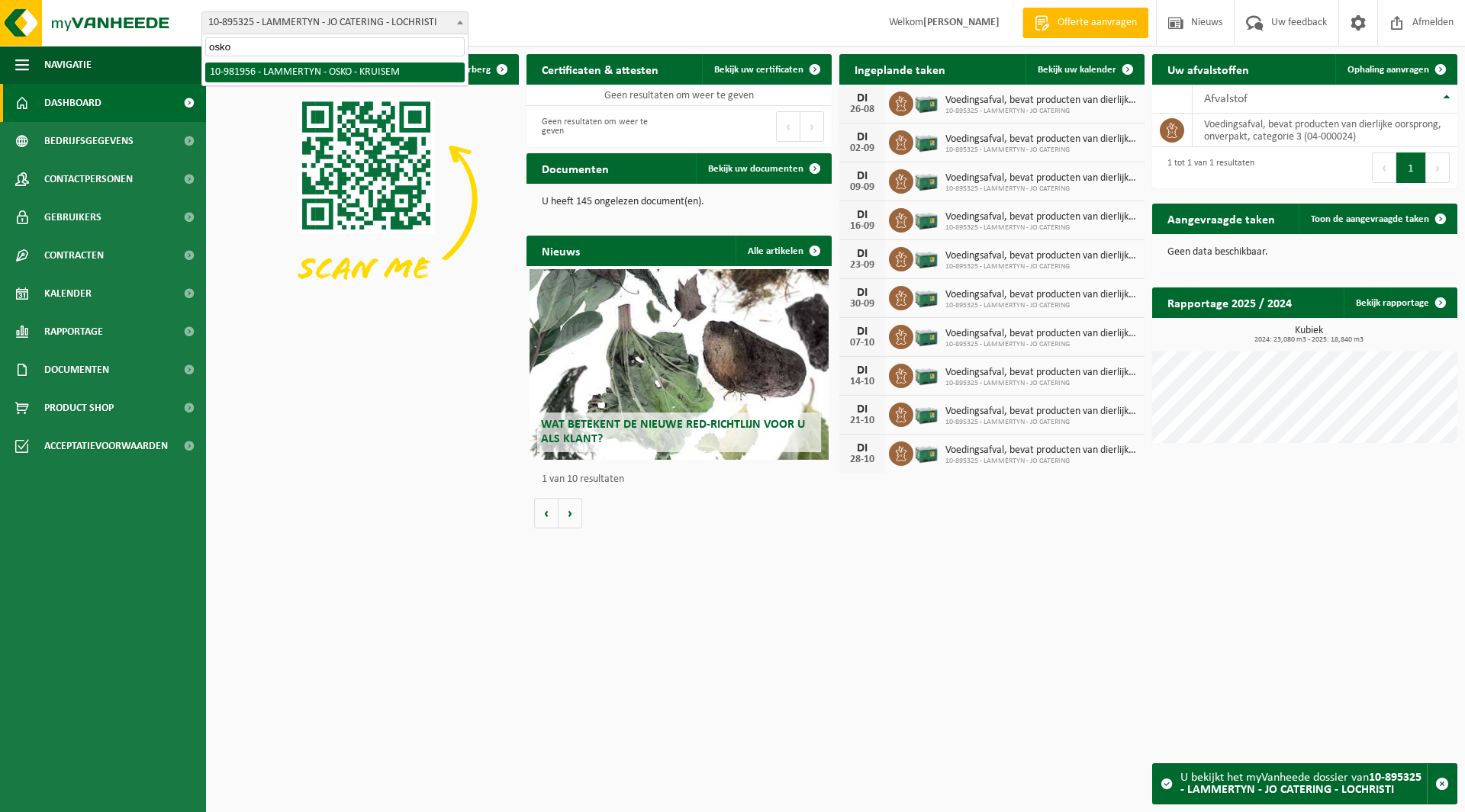
type input "osko"
select select "162284"
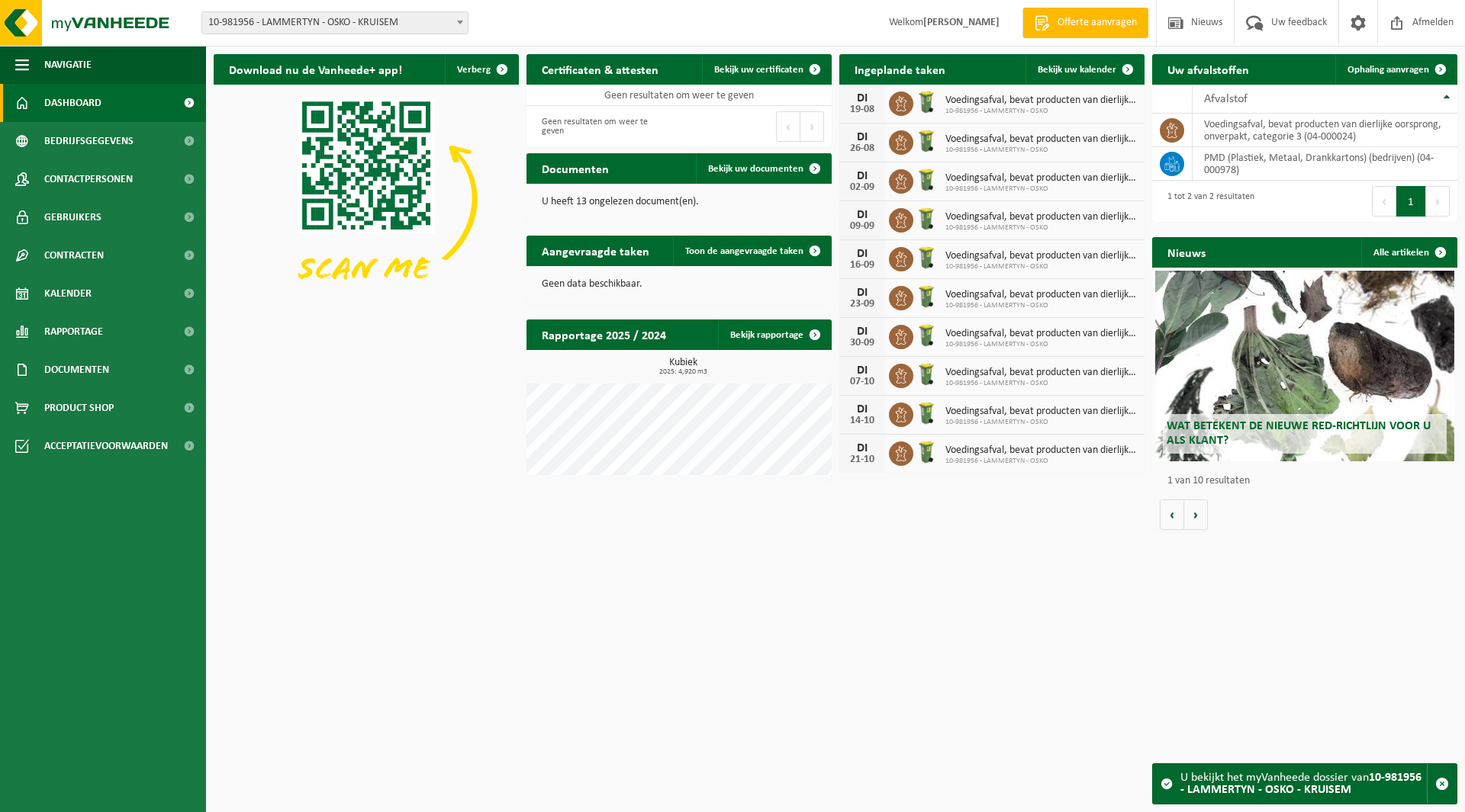
click at [291, 24] on span "10-981956 - LAMMERTYN - OSKO - KRUISEM" at bounding box center [335, 23] width 266 height 21
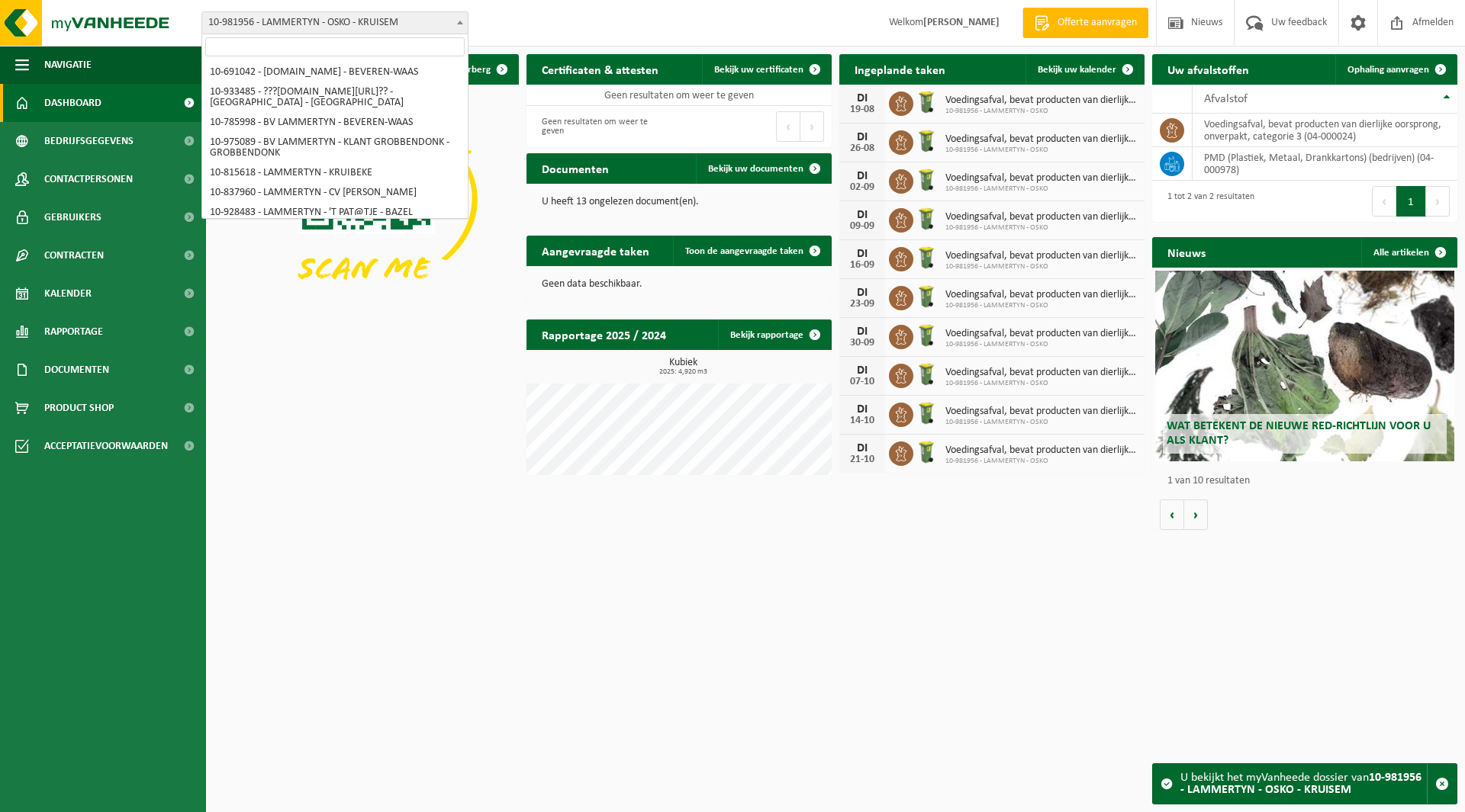
type input "a"
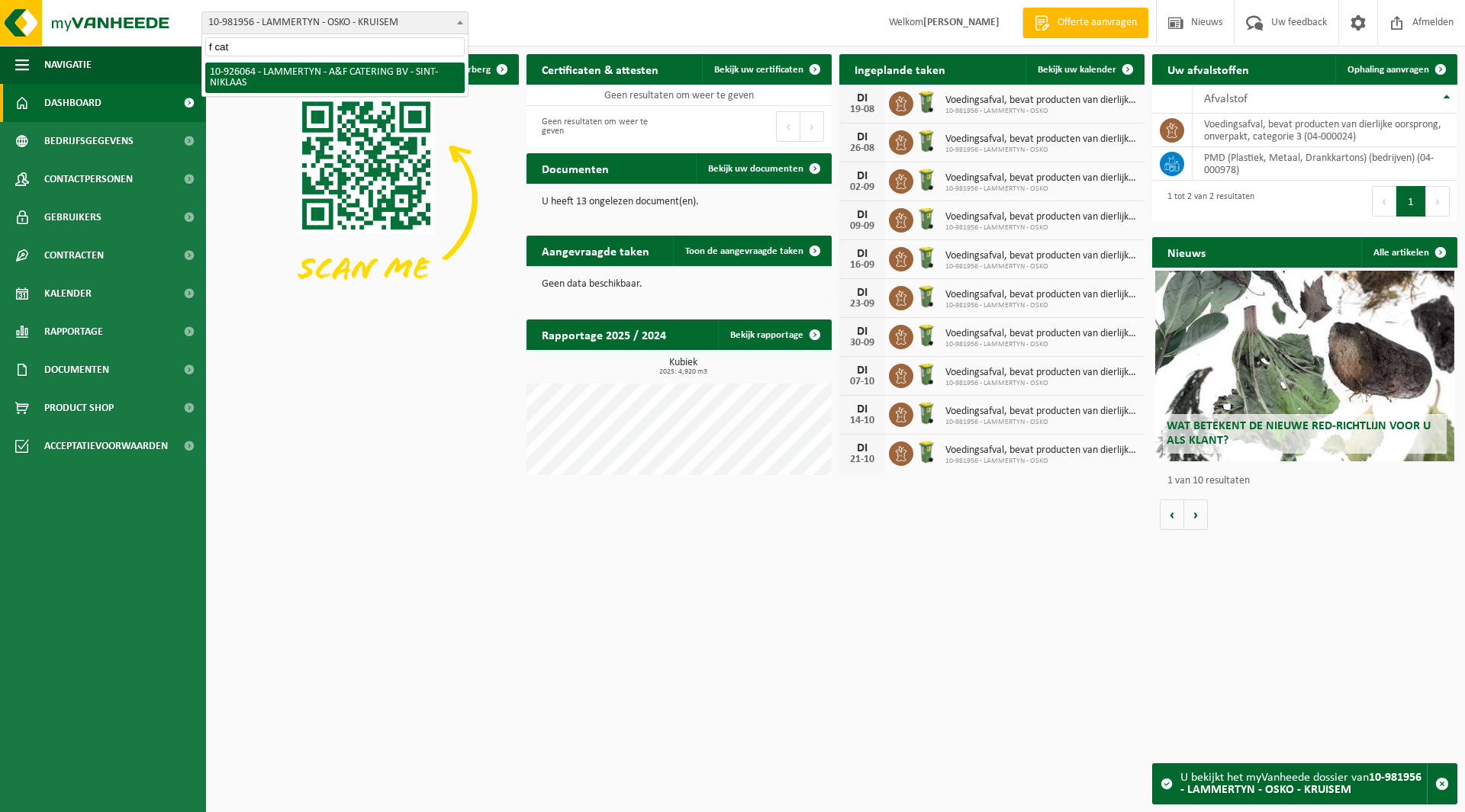
type input "f cat"
select select "132199"
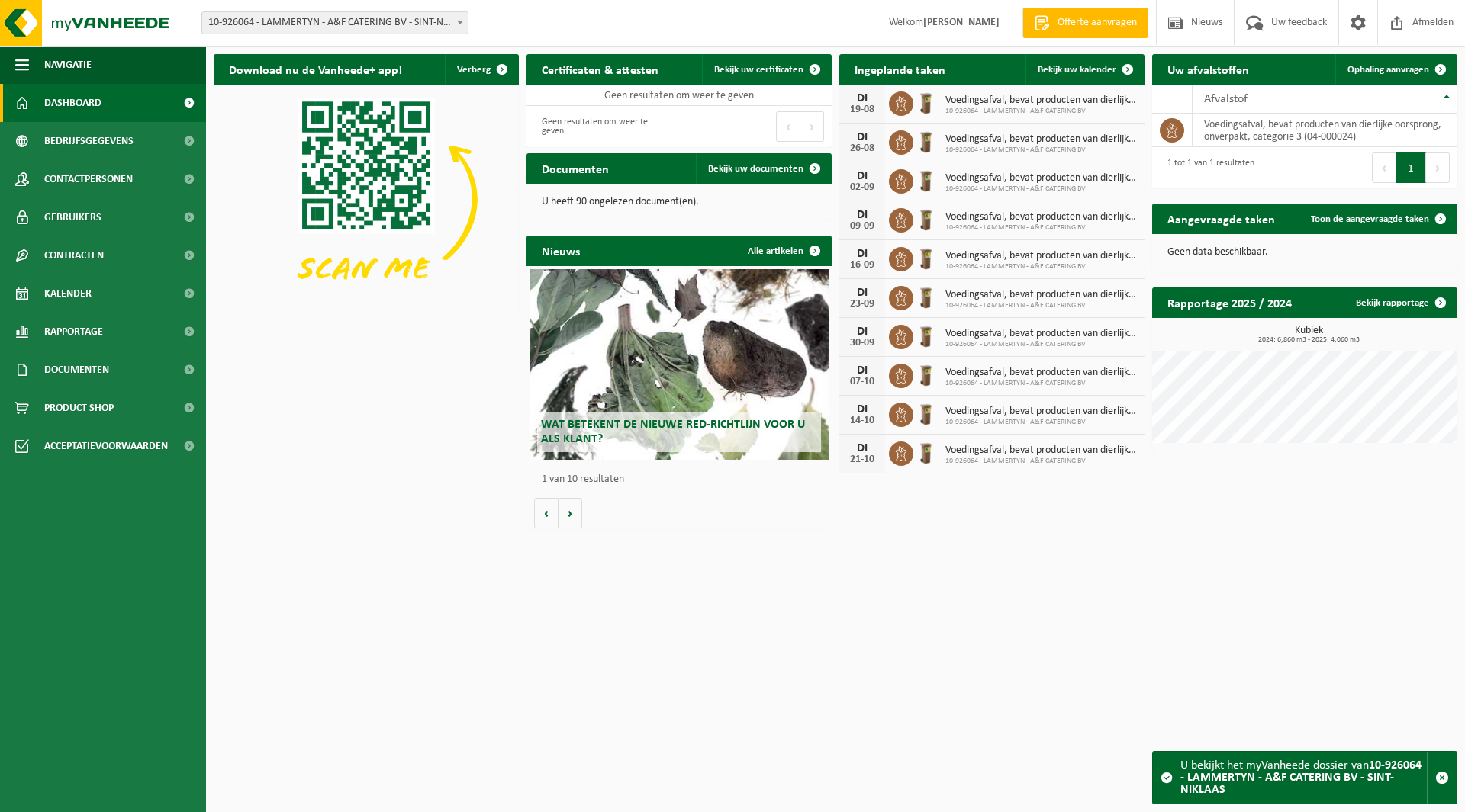
click at [276, 23] on span "10-926064 - LAMMERTYN - A&F CATERING BV - SINT-NIKLAAS" at bounding box center [335, 23] width 266 height 21
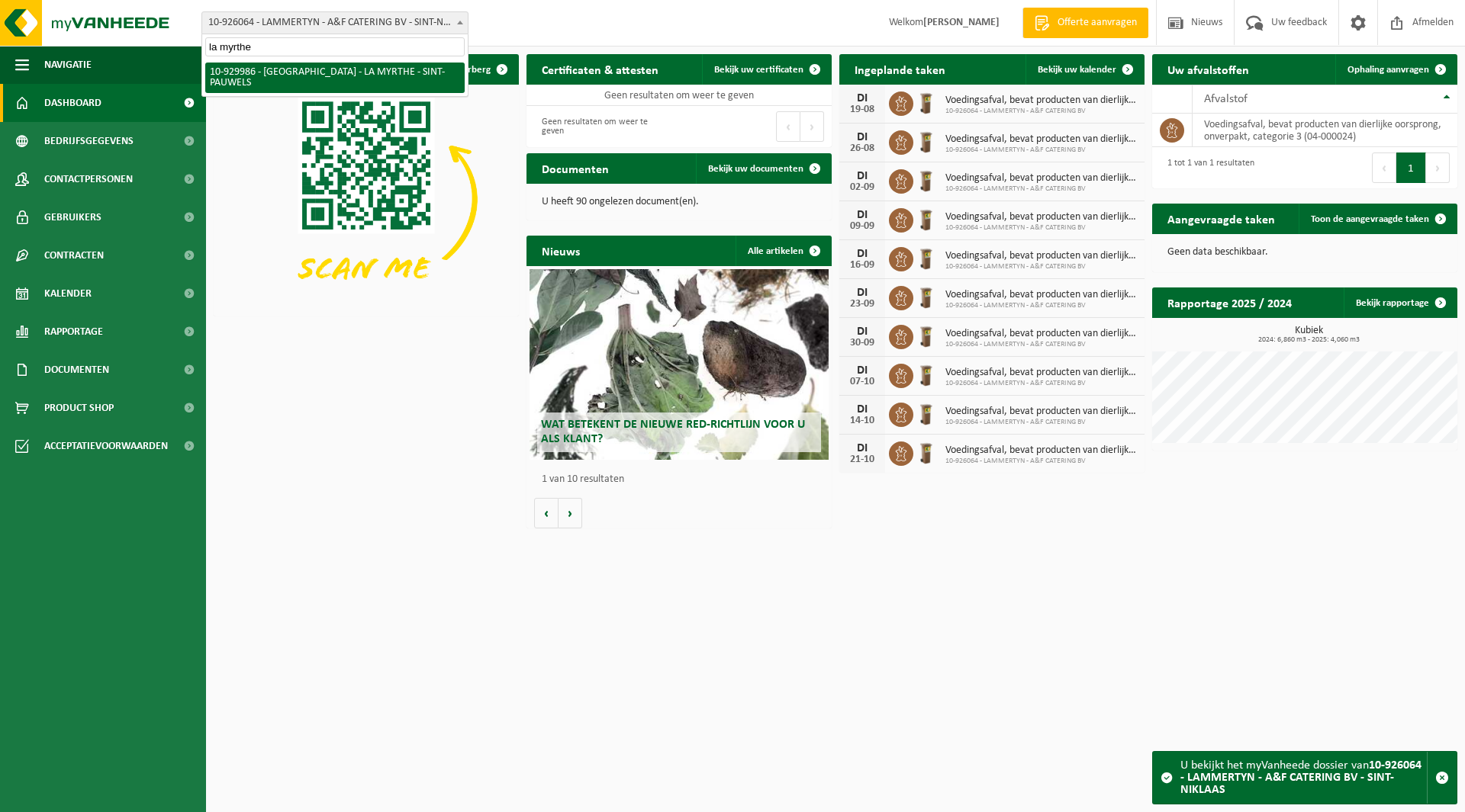
type input "la myrthe"
select select "134186"
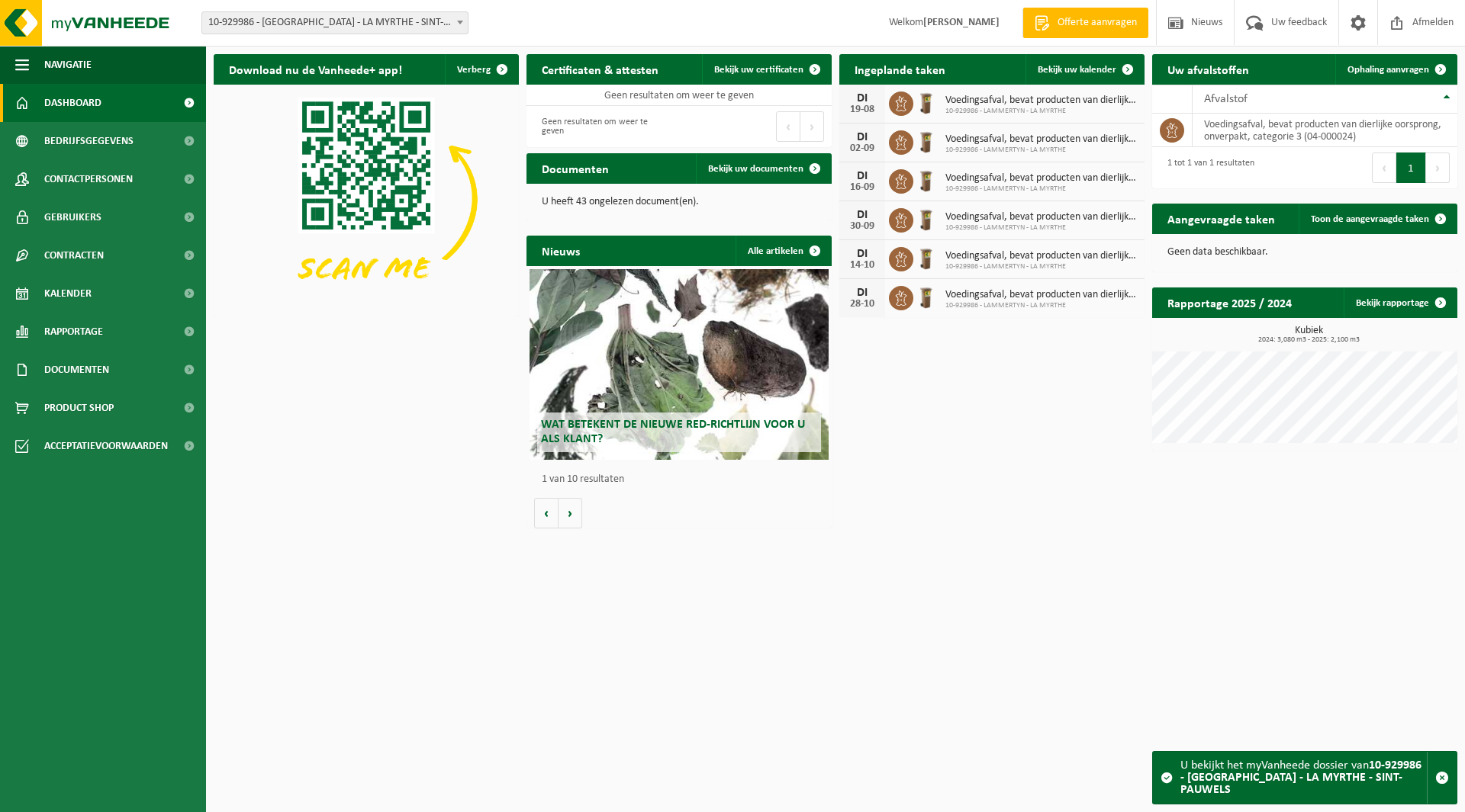
click at [305, 25] on span "10-929986 - [GEOGRAPHIC_DATA] - LA MYRTHE - SINT-PAUWELS" at bounding box center [335, 23] width 266 height 21
type input "umit"
select select "133410"
